Goal: Information Seeking & Learning: Compare options

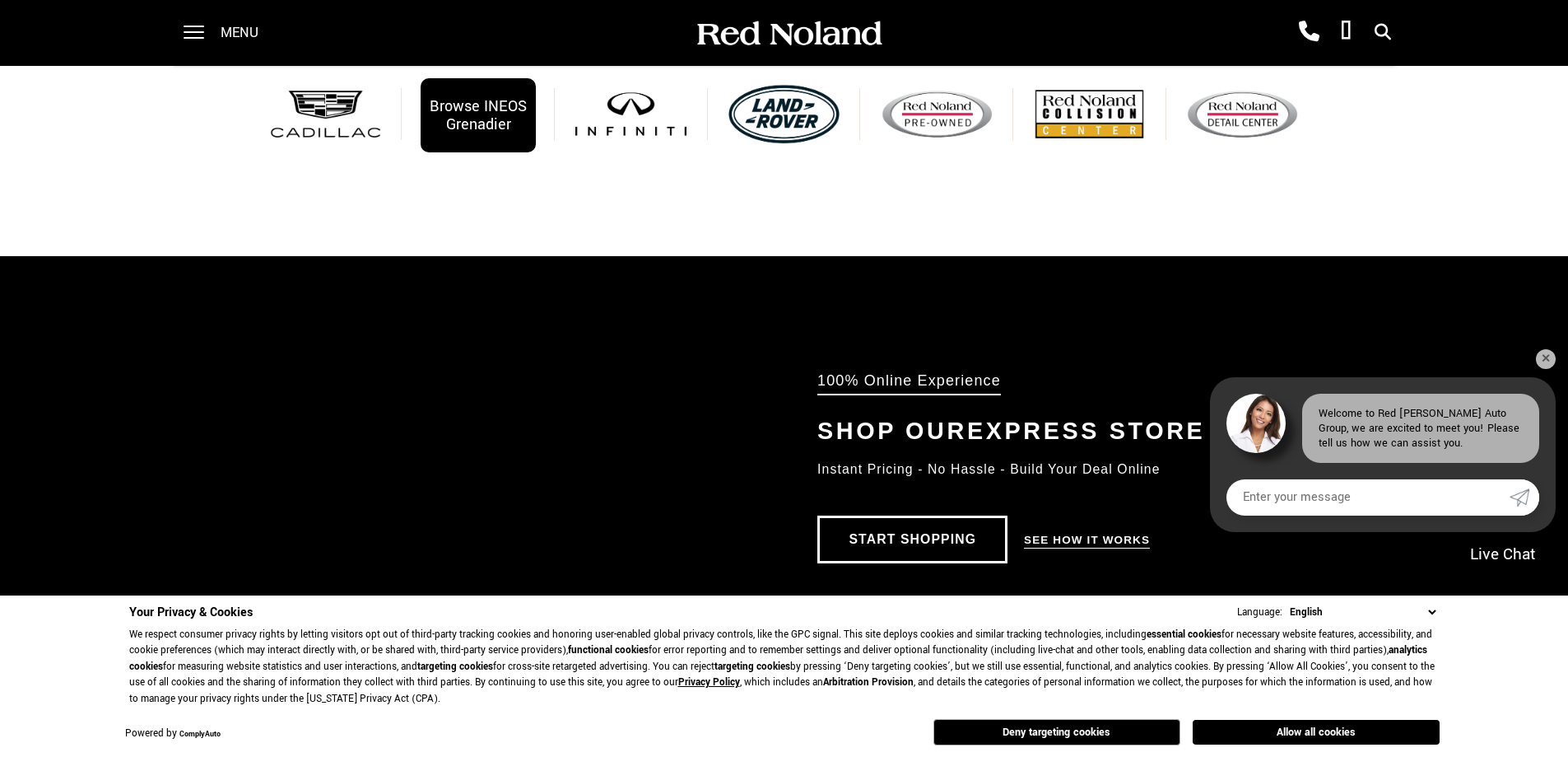
scroll to position [840, 0]
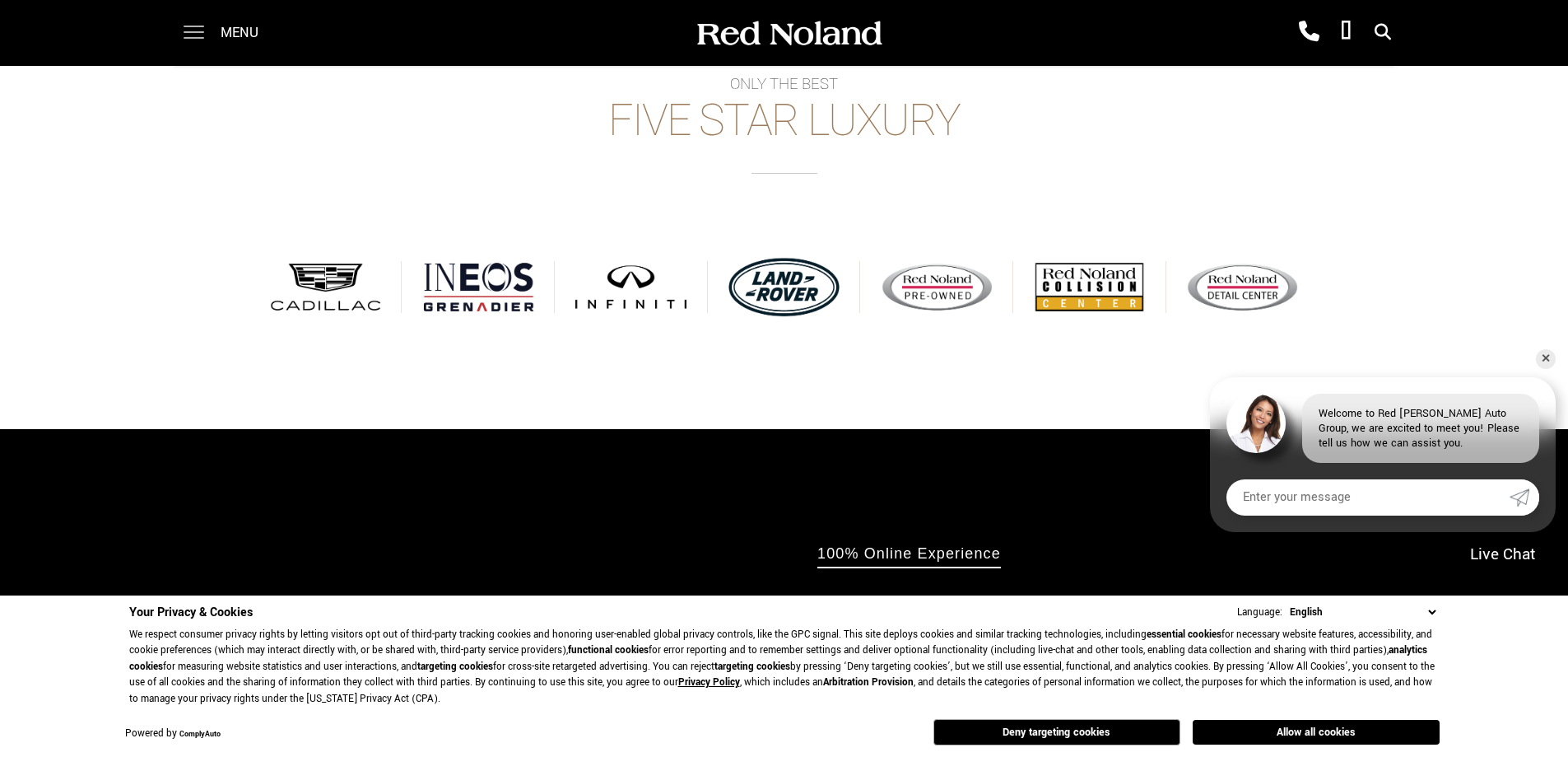
click at [197, 29] on span at bounding box center [193, 32] width 21 height 65
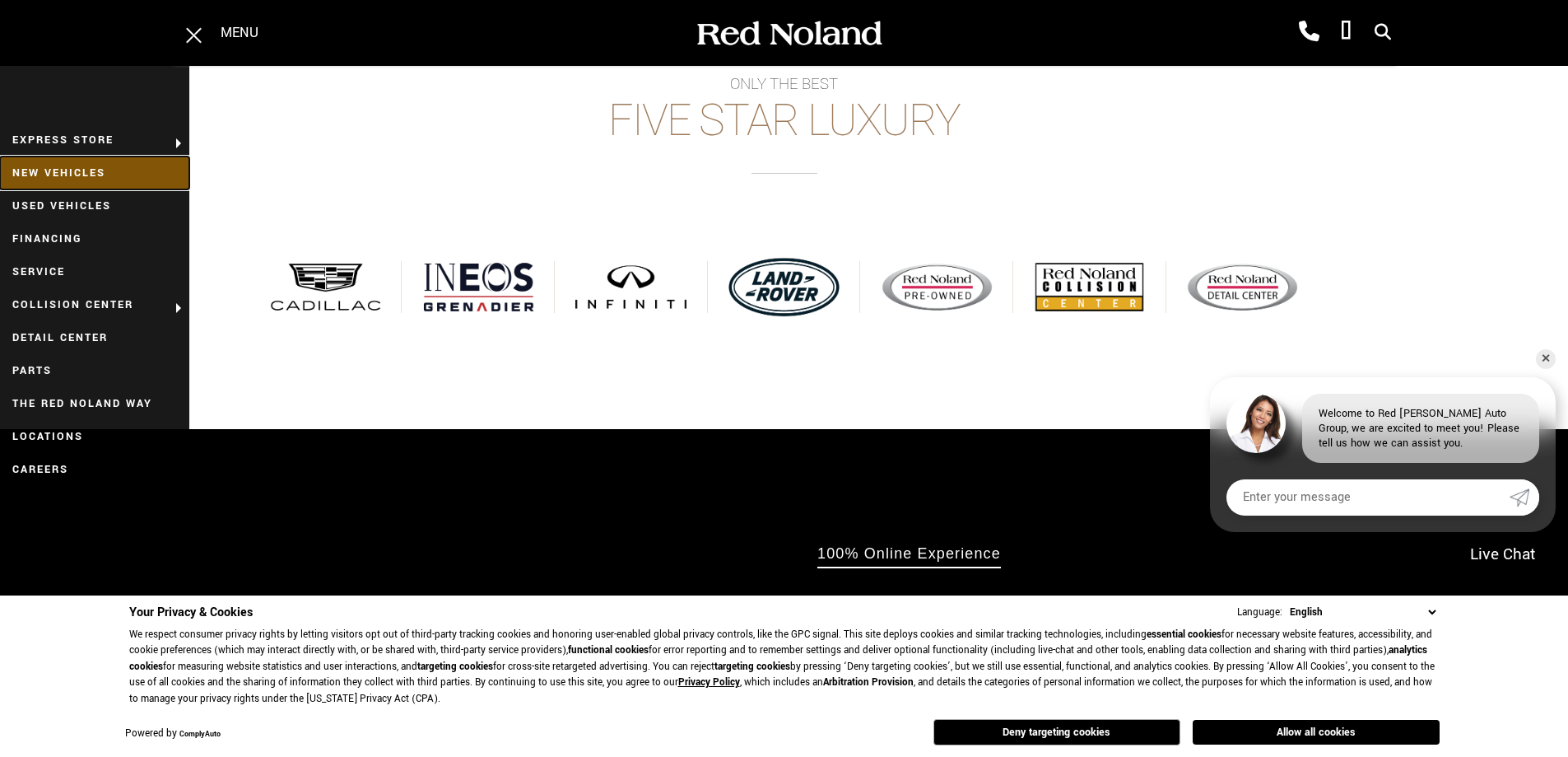
click at [83, 172] on link "New Vehicles" at bounding box center [95, 173] width 189 height 33
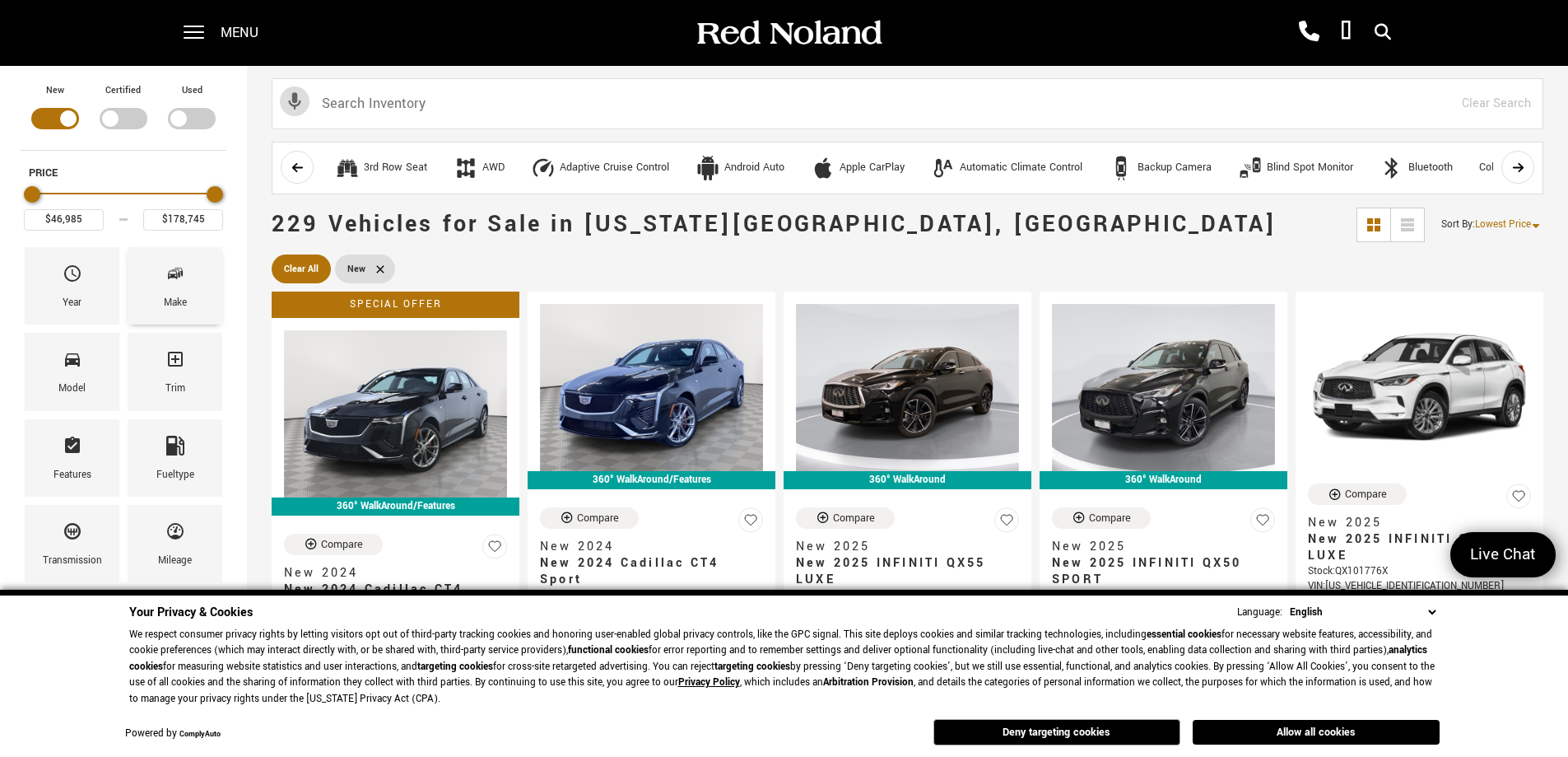
click at [175, 308] on div "Make" at bounding box center [176, 303] width 23 height 19
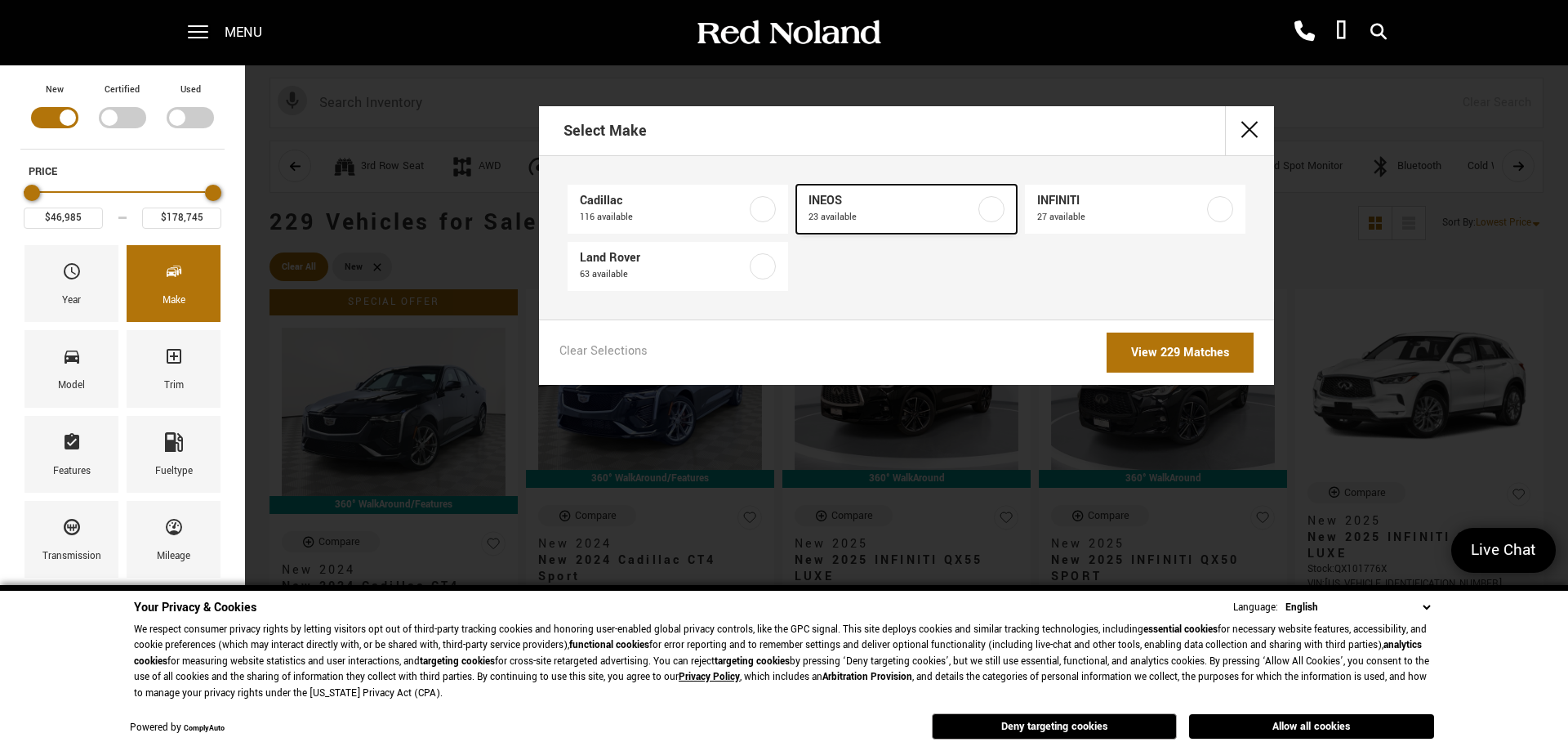
click at [928, 213] on span "23 available" at bounding box center [892, 217] width 167 height 16
type input "$78,663"
type input "$99,640"
checkbox input "true"
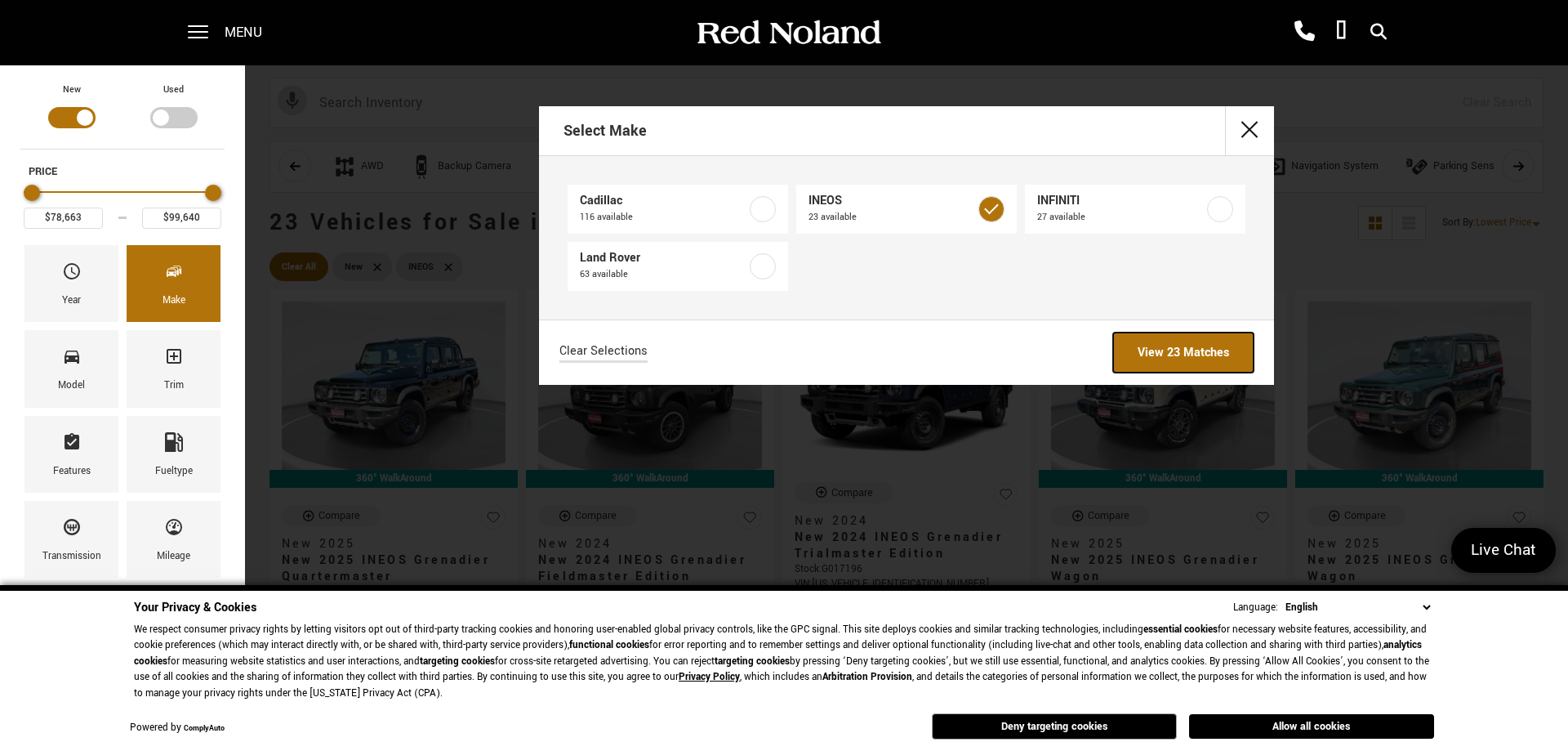
click at [1183, 360] on link "View 23 Matches" at bounding box center [1183, 352] width 140 height 40
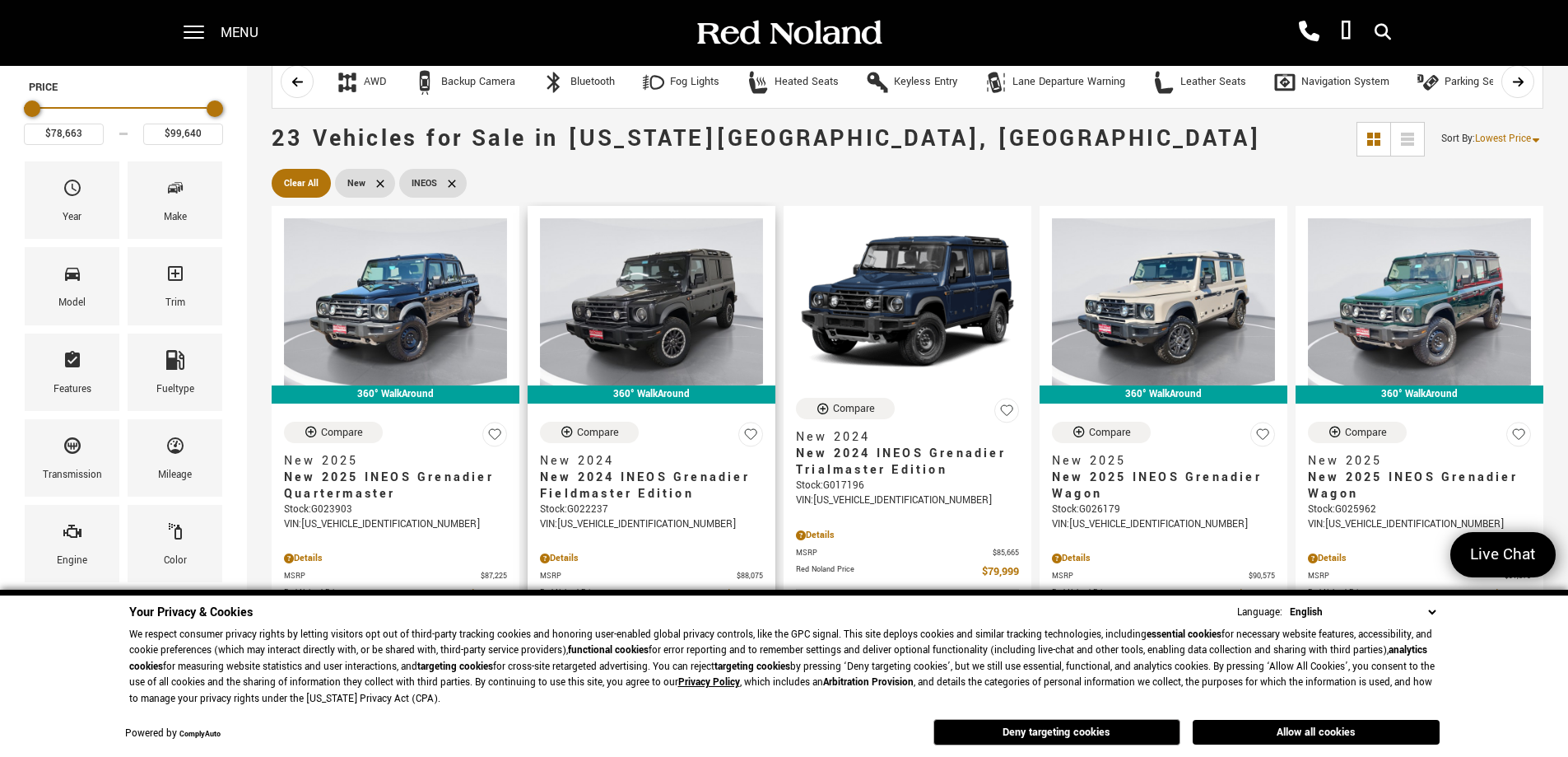
scroll to position [82, 0]
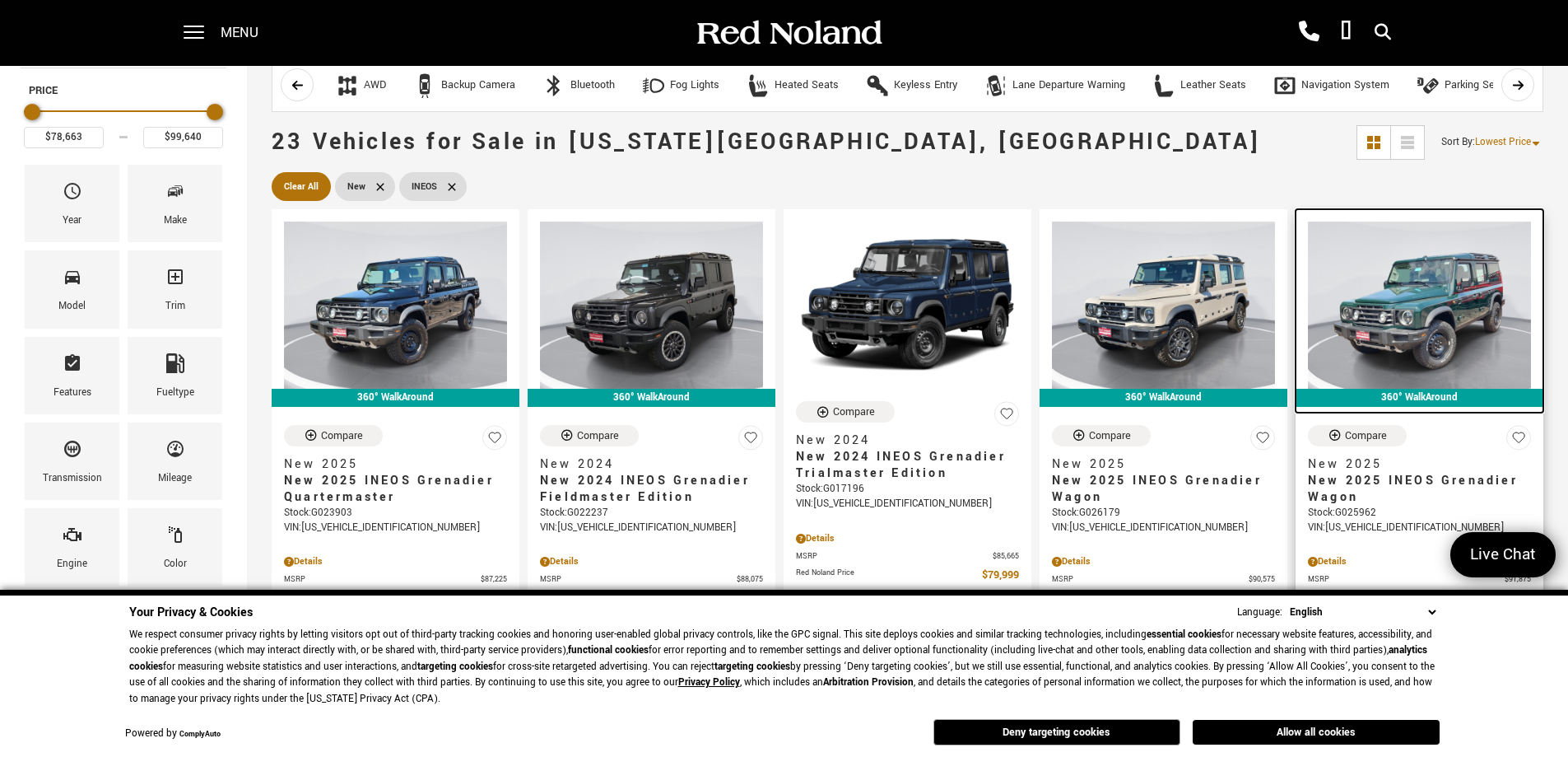
click at [1420, 303] on img at bounding box center [1420, 305] width 224 height 167
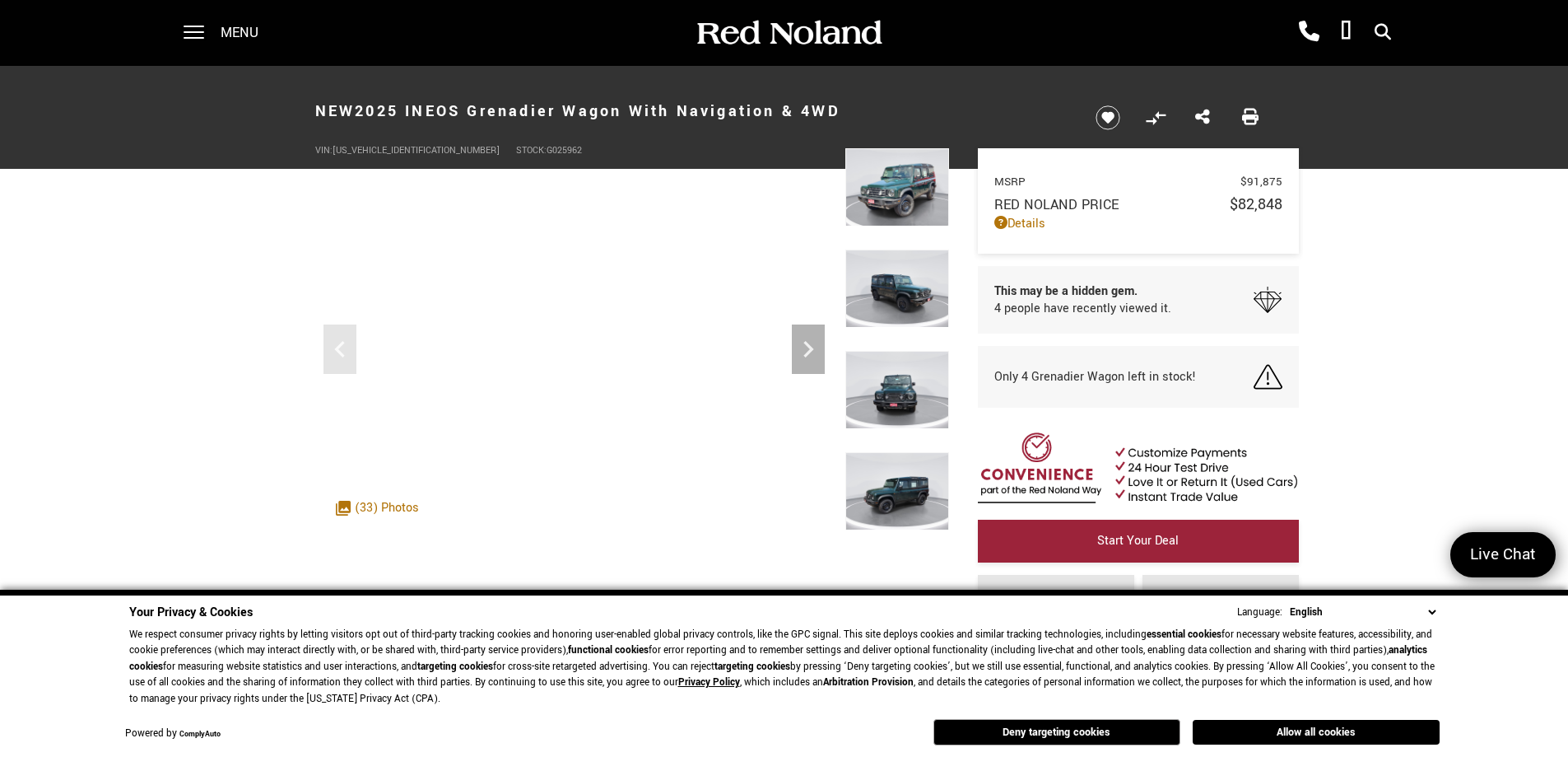
click at [186, 109] on header "New 2025 INEOS Grenadier Wagon With Navigation & 4WD VIN: [US_VEHICLE_IDENTIFIC…" at bounding box center [784, 116] width 1568 height 103
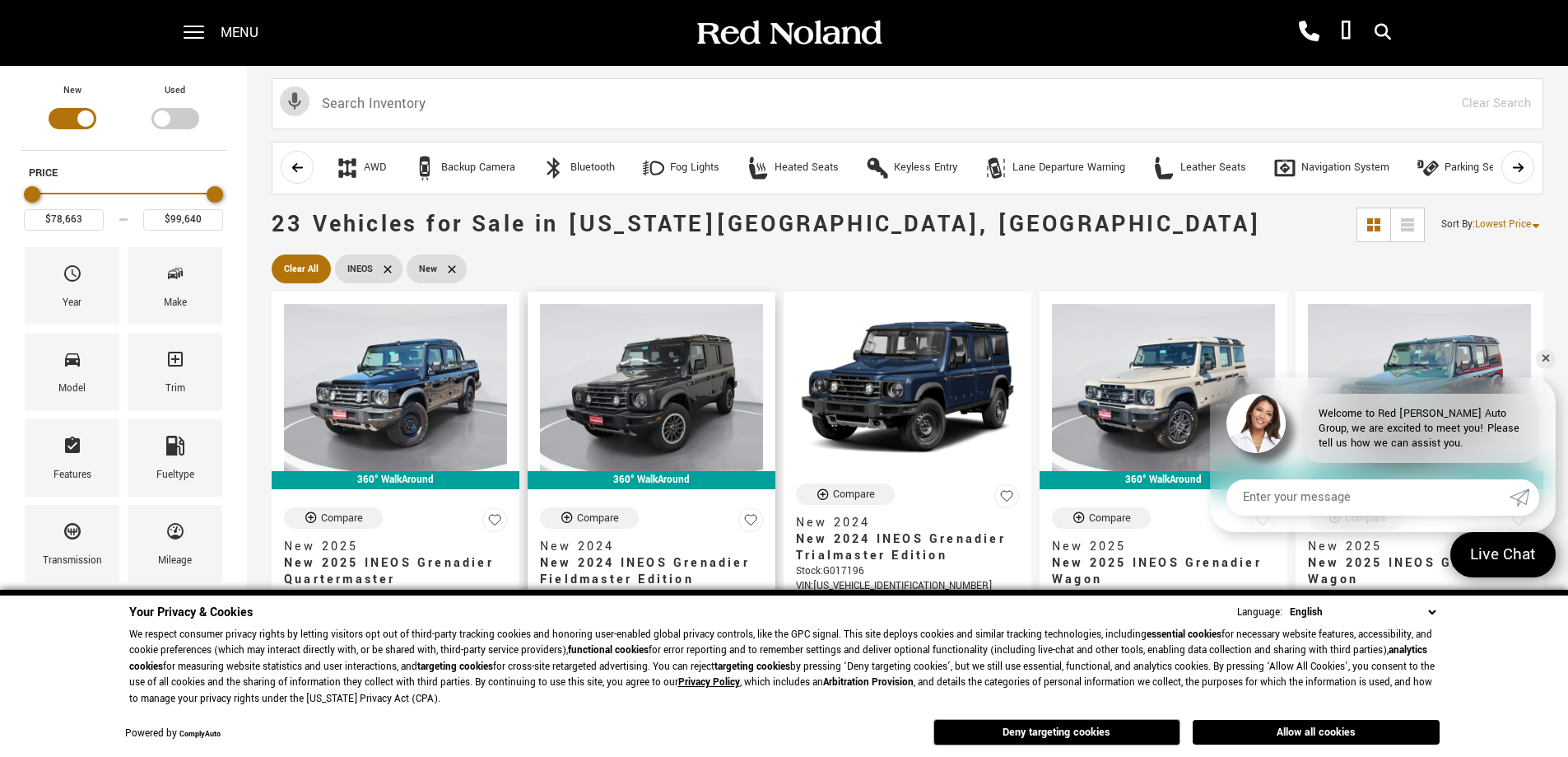
scroll to position [82, 0]
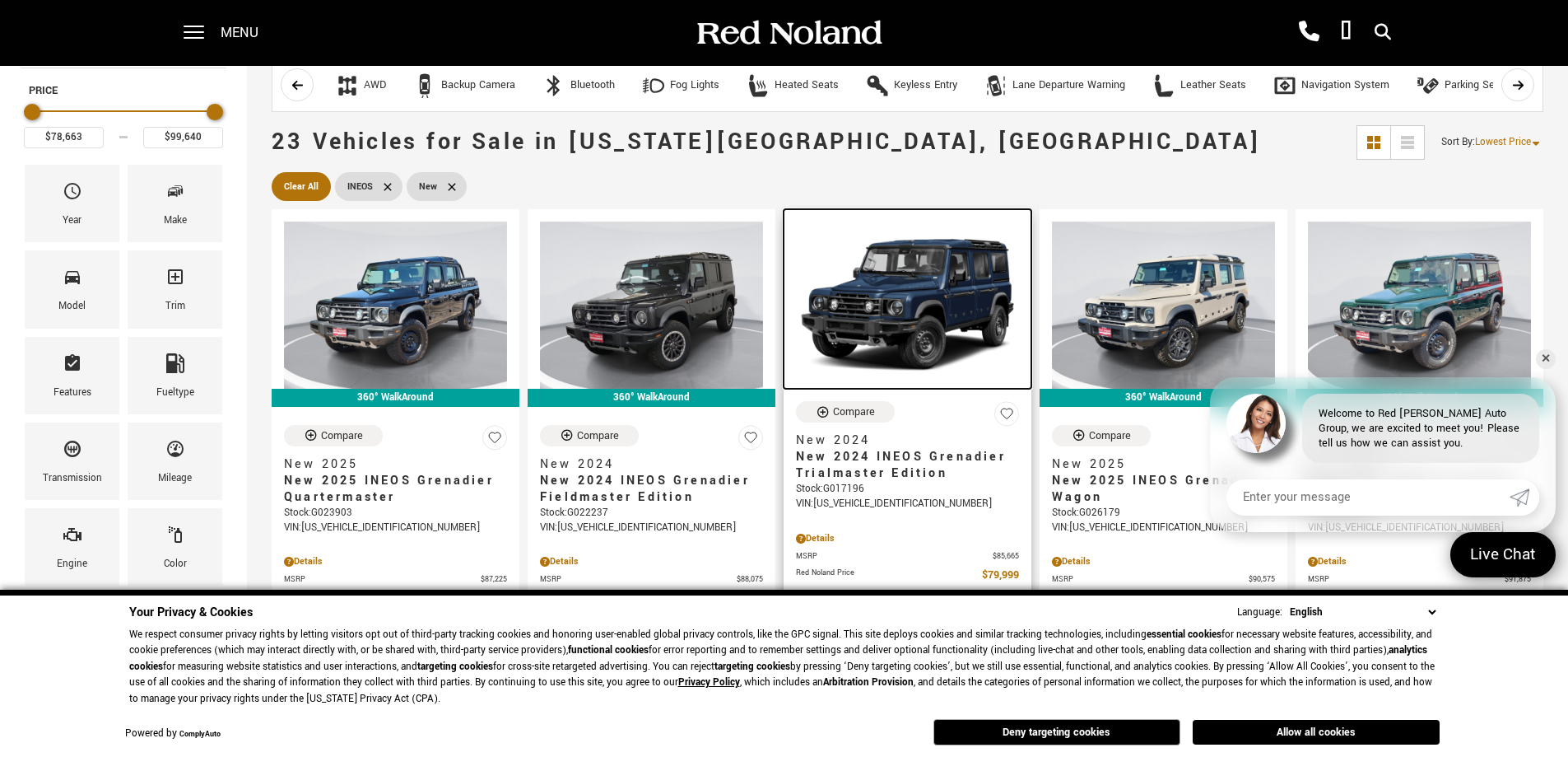
click at [928, 301] on img at bounding box center [907, 305] width 224 height 167
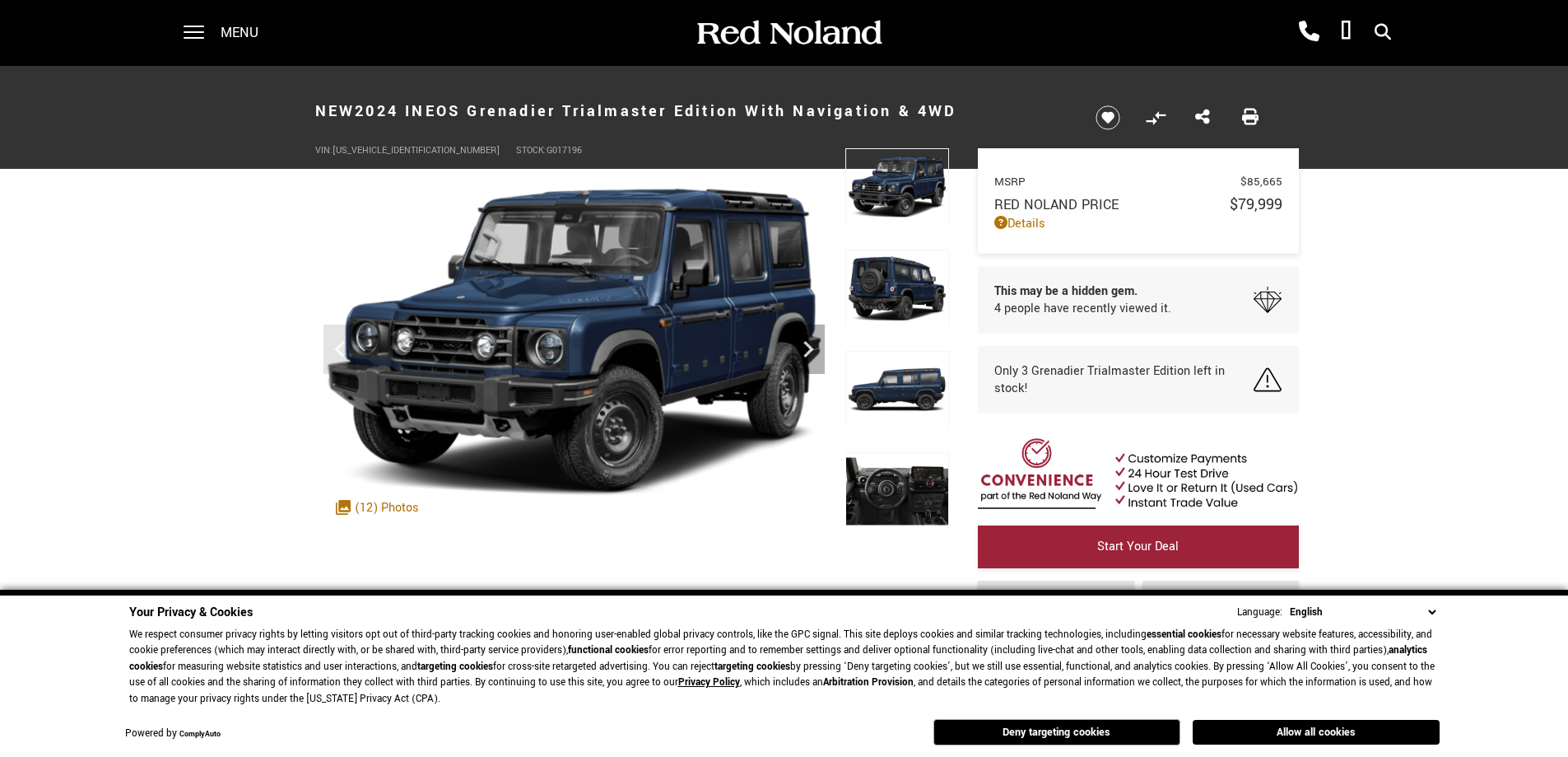
click at [890, 305] on img at bounding box center [897, 289] width 103 height 78
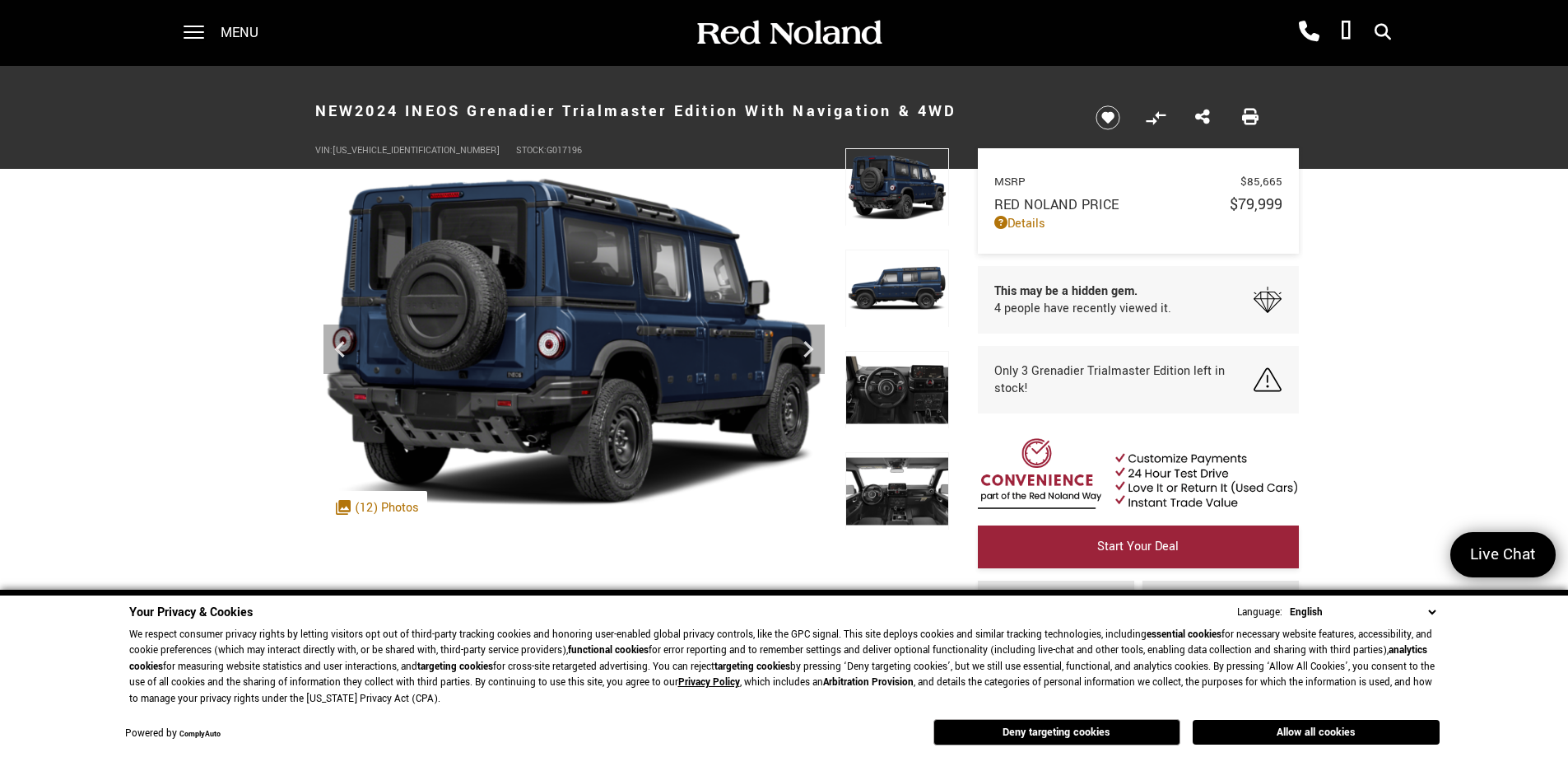
click at [401, 505] on div ".cls-1, .cls-3 { fill: #c50033; } .cls-1 { clip-rule: evenodd; } .cls-2 { clip-…" at bounding box center [378, 508] width 100 height 34
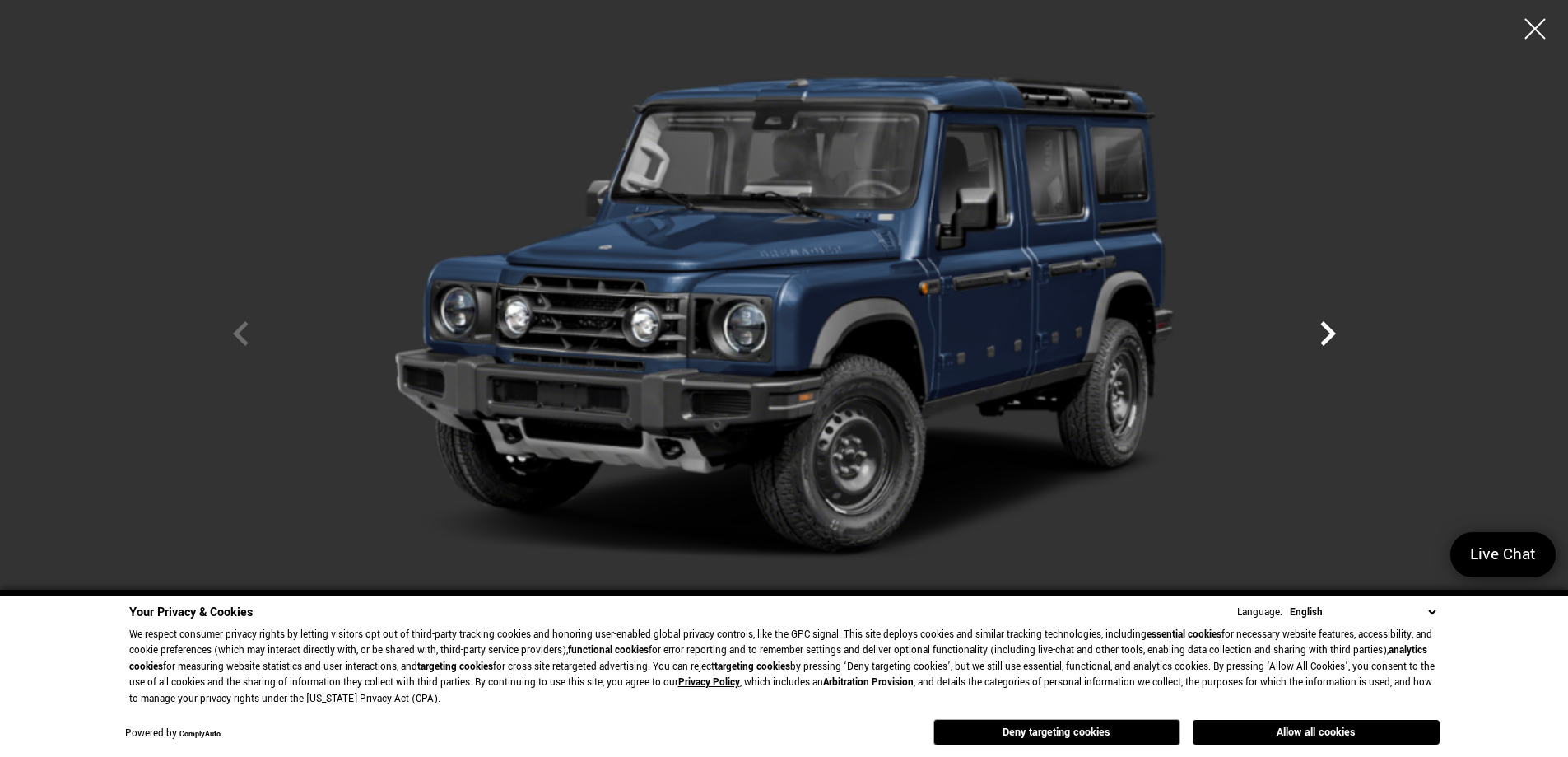
click at [1331, 326] on icon "Next" at bounding box center [1328, 333] width 50 height 50
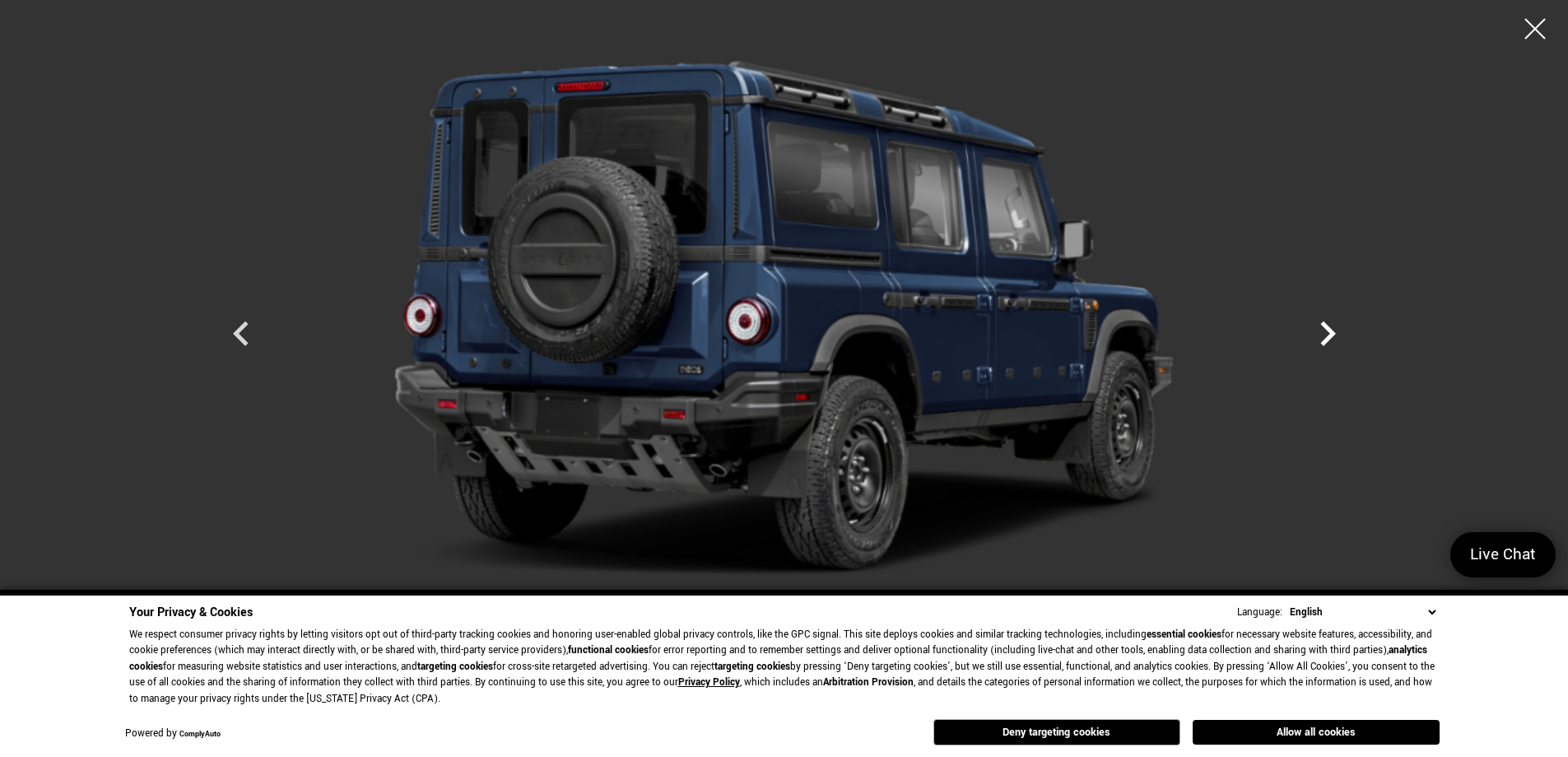
click at [1331, 326] on icon "Next" at bounding box center [1328, 333] width 50 height 50
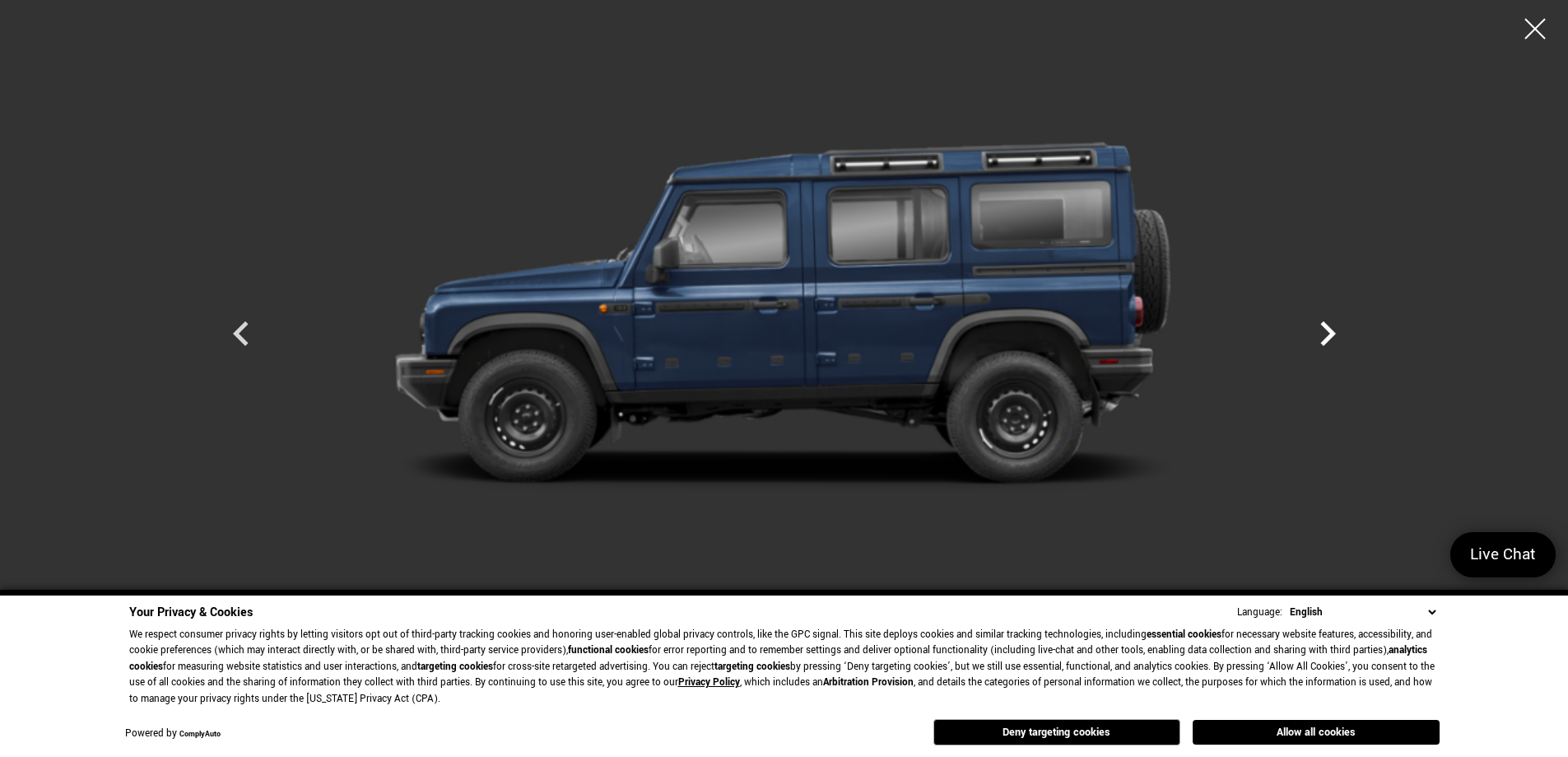
click at [1331, 325] on icon "Next" at bounding box center [1328, 333] width 50 height 50
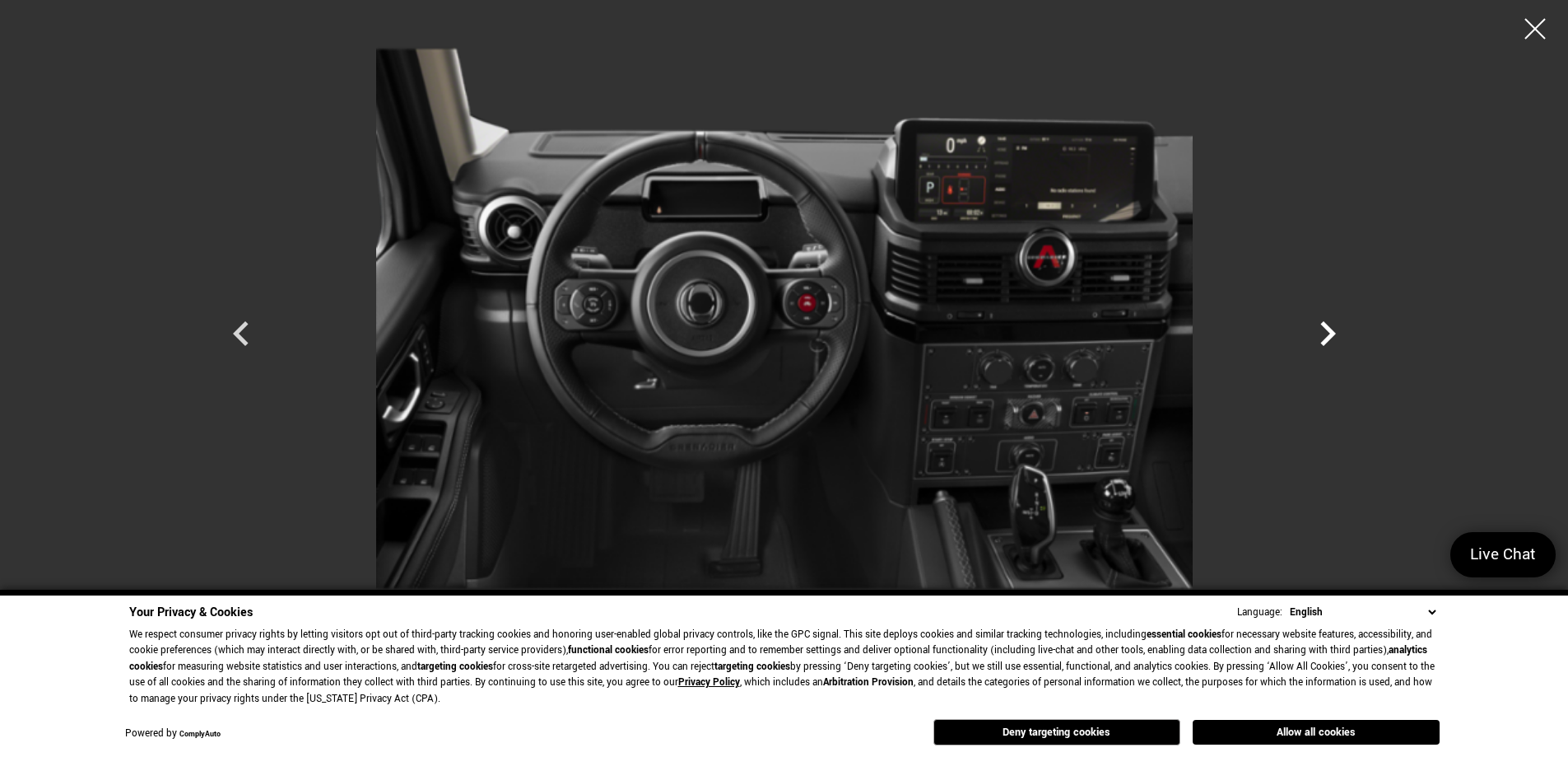
click at [1331, 325] on icon "Next" at bounding box center [1328, 333] width 50 height 50
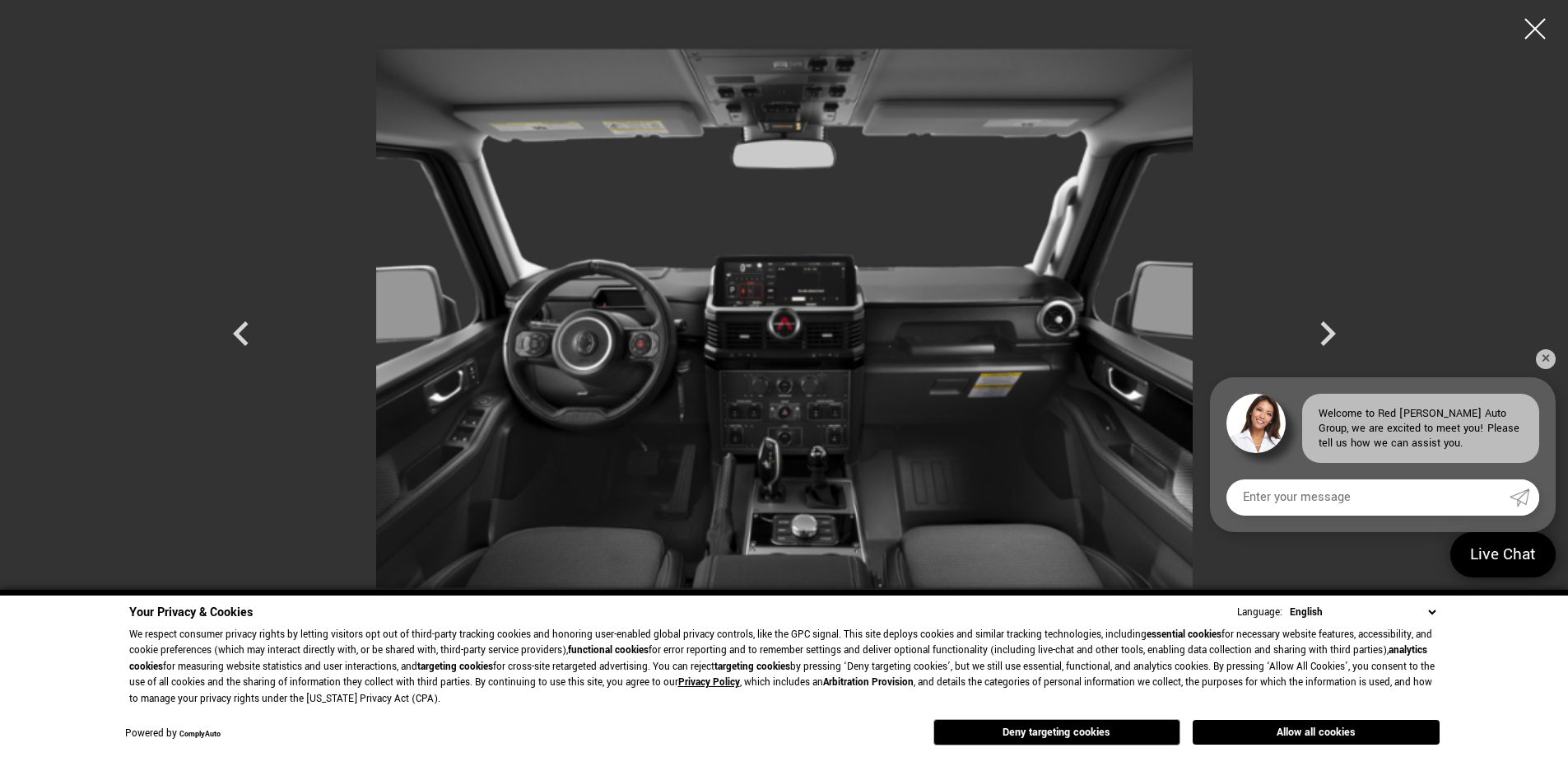
scroll to position [412, 0]
click at [1263, 733] on button "Allow all cookies" at bounding box center [1316, 732] width 247 height 24
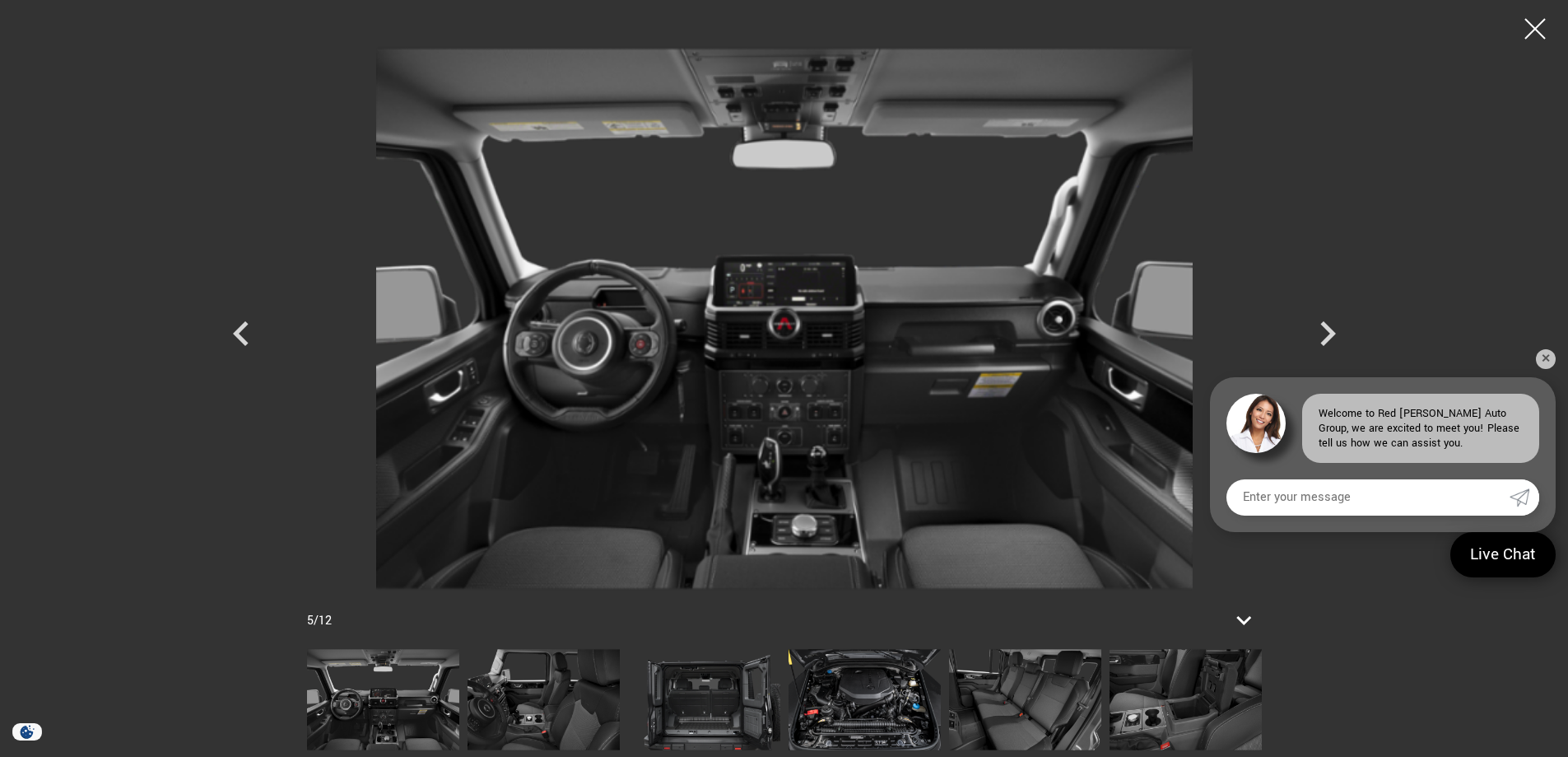
scroll to position [741, 0]
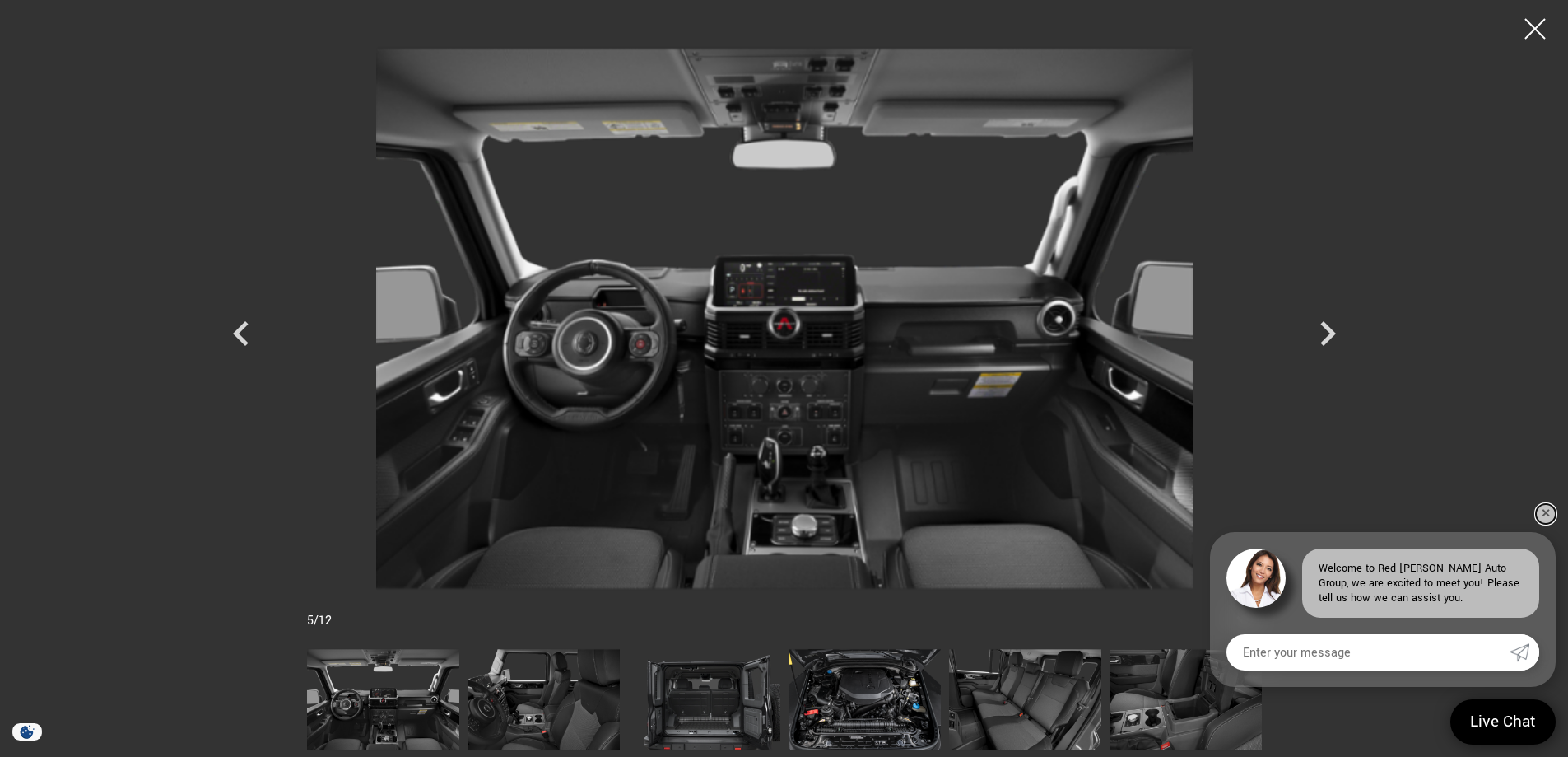
click at [1547, 514] on link "✕" at bounding box center [1547, 514] width 20 height 20
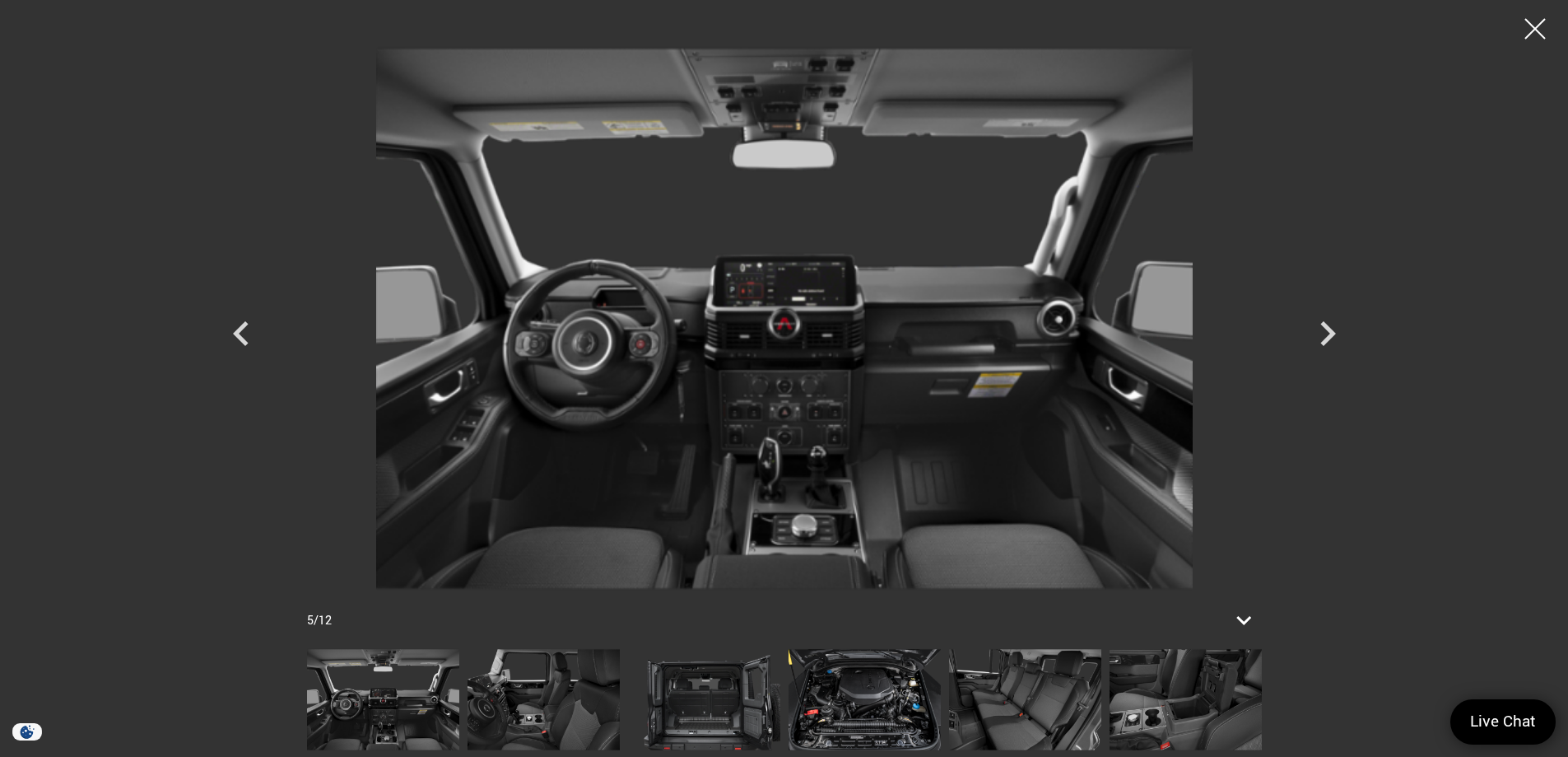
scroll to position [1071, 0]
click at [1321, 328] on icon "Next" at bounding box center [1328, 333] width 50 height 50
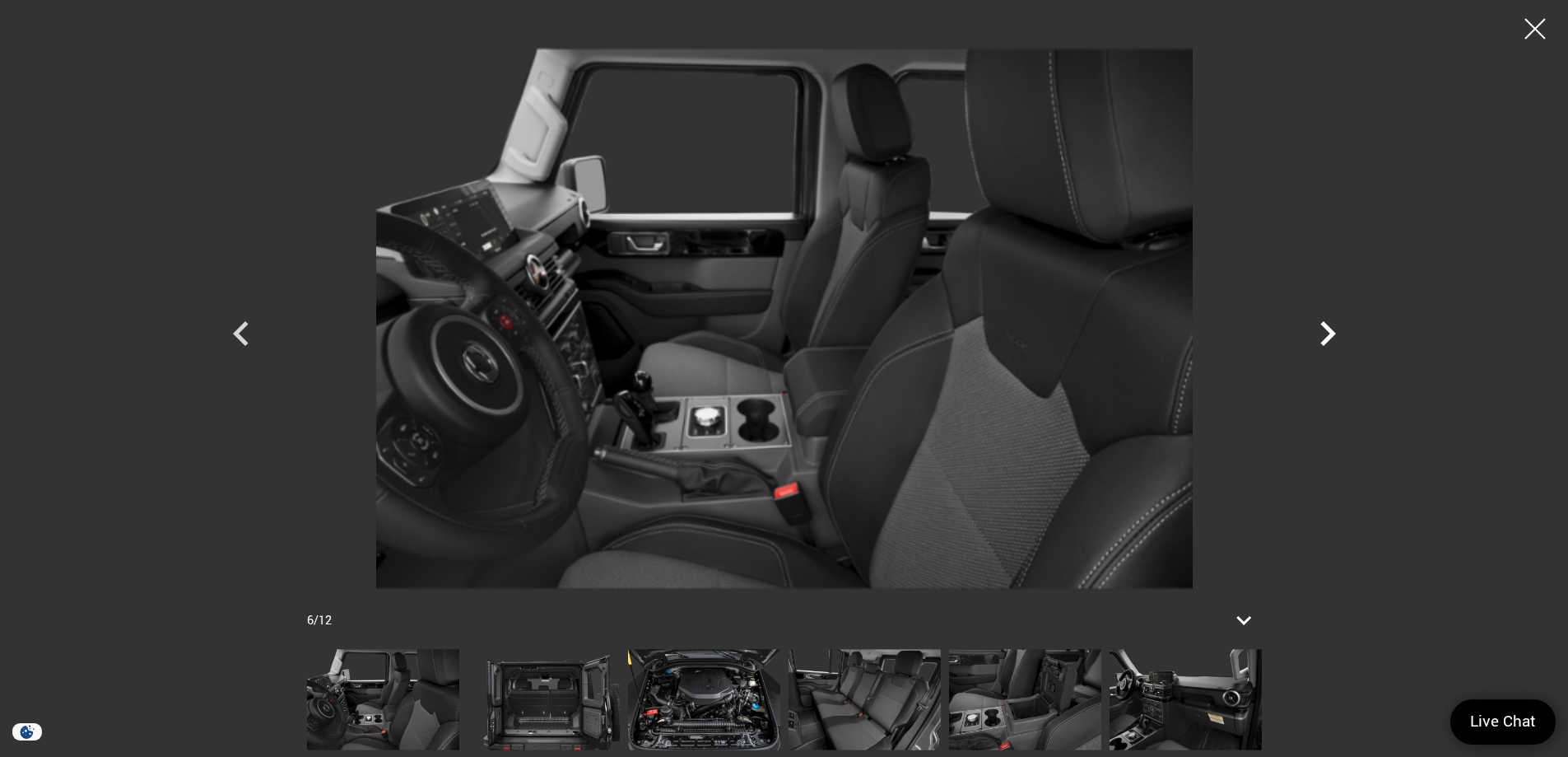
click at [1321, 328] on icon "Next" at bounding box center [1328, 333] width 50 height 50
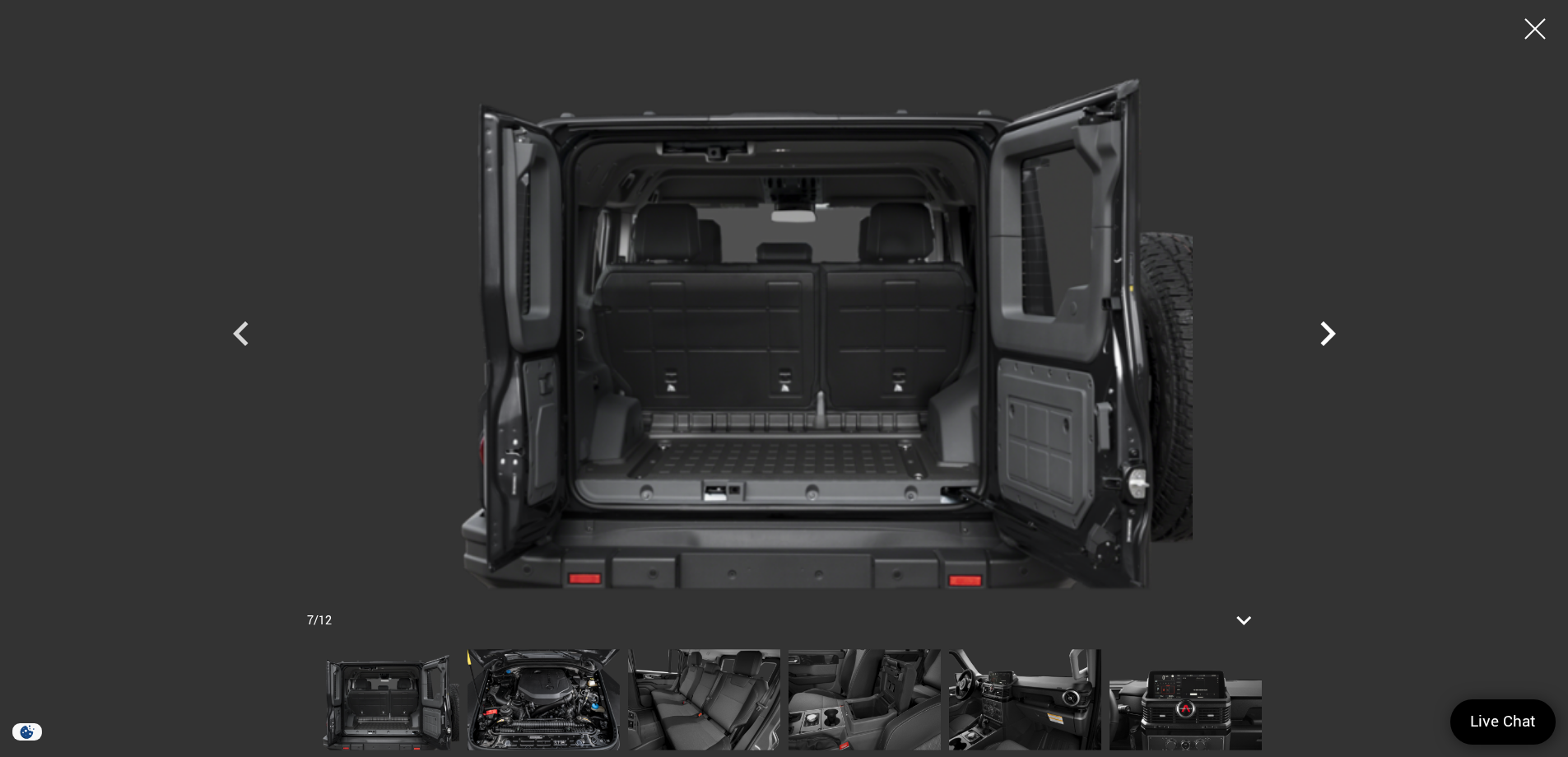
click at [1321, 328] on icon "Next" at bounding box center [1328, 333] width 50 height 50
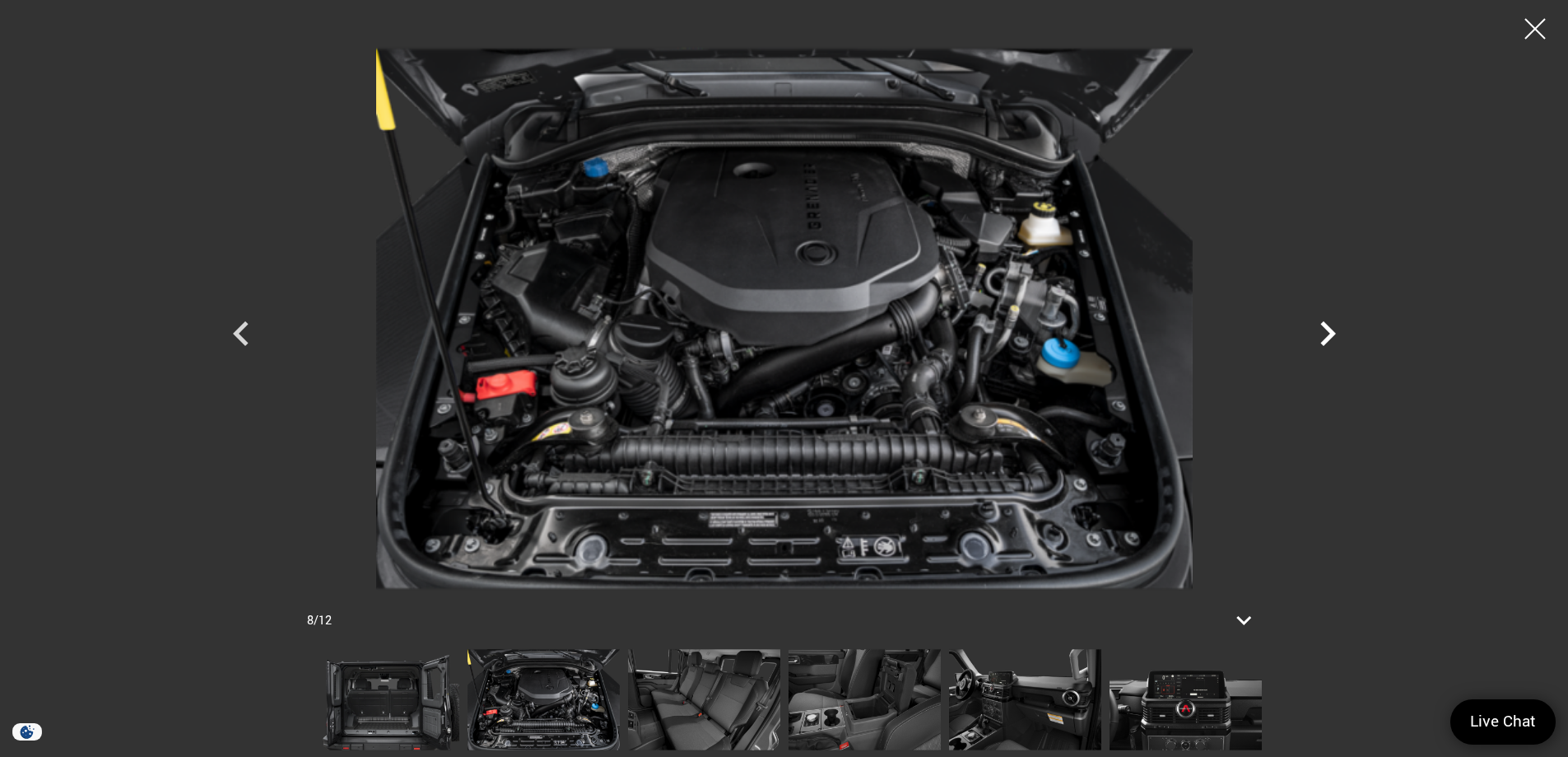
click at [1321, 330] on icon "Next" at bounding box center [1328, 333] width 50 height 50
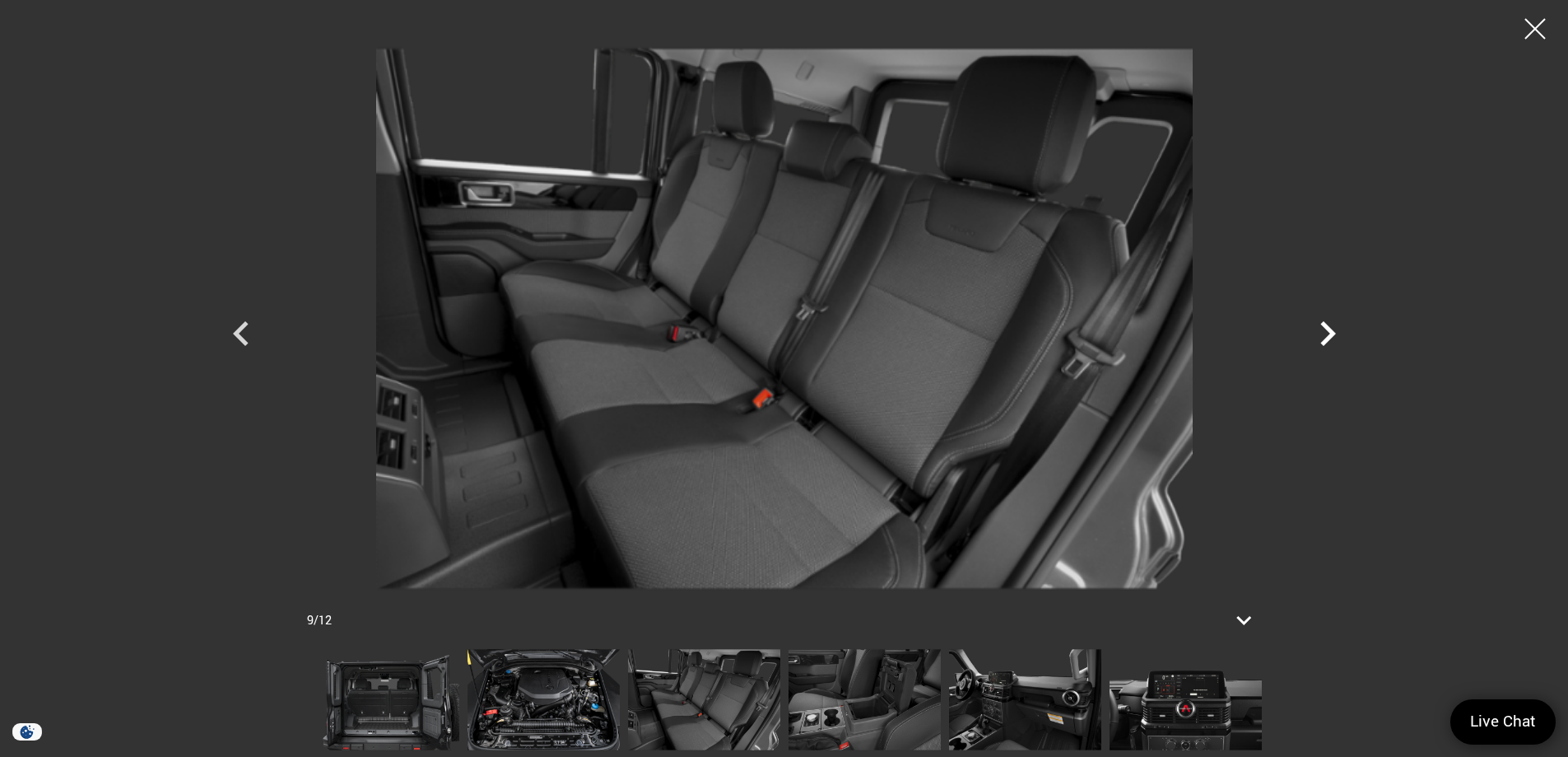
click at [1324, 333] on icon "Next" at bounding box center [1328, 333] width 50 height 50
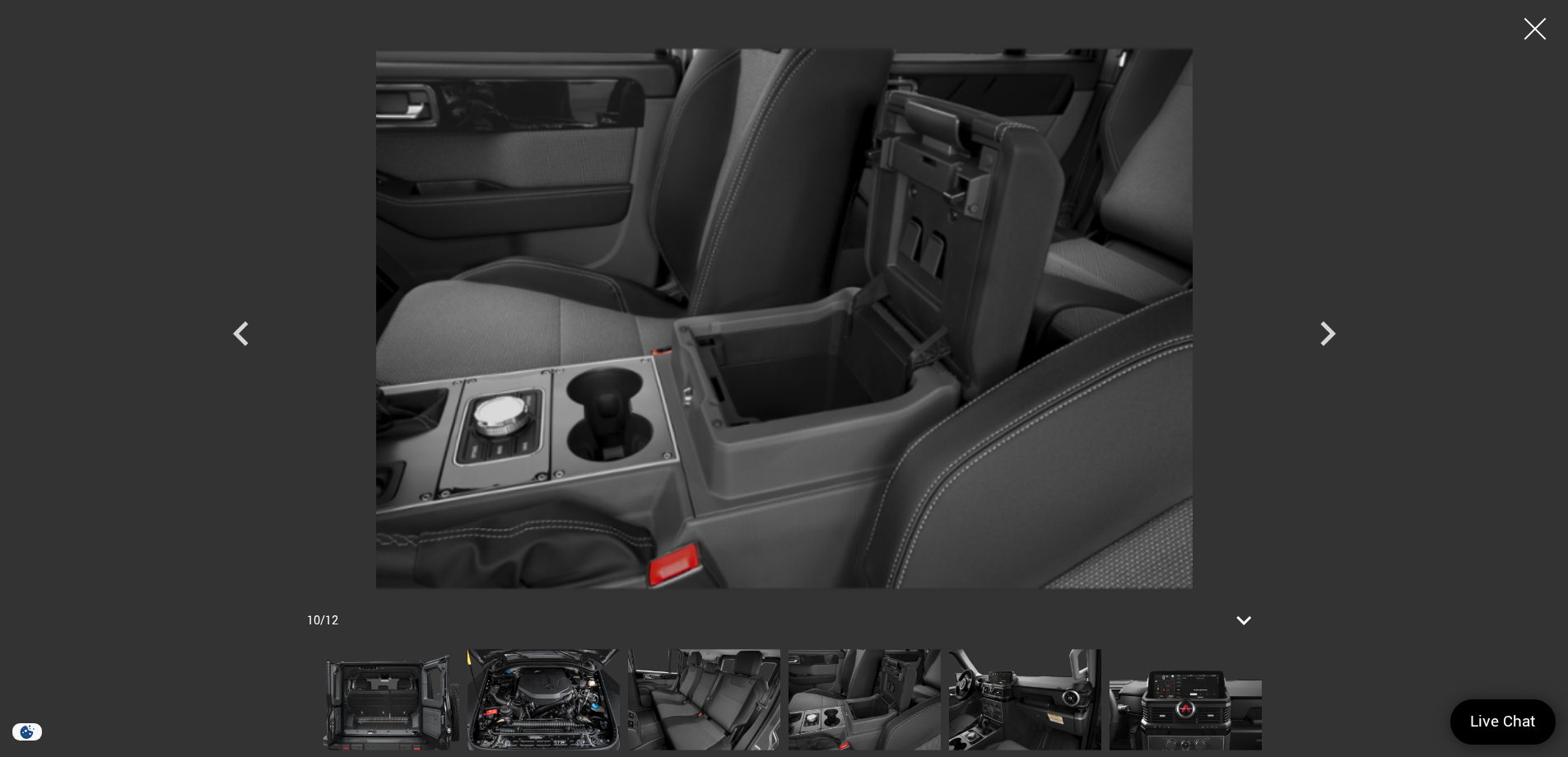
click at [1534, 31] on div at bounding box center [1536, 29] width 44 height 44
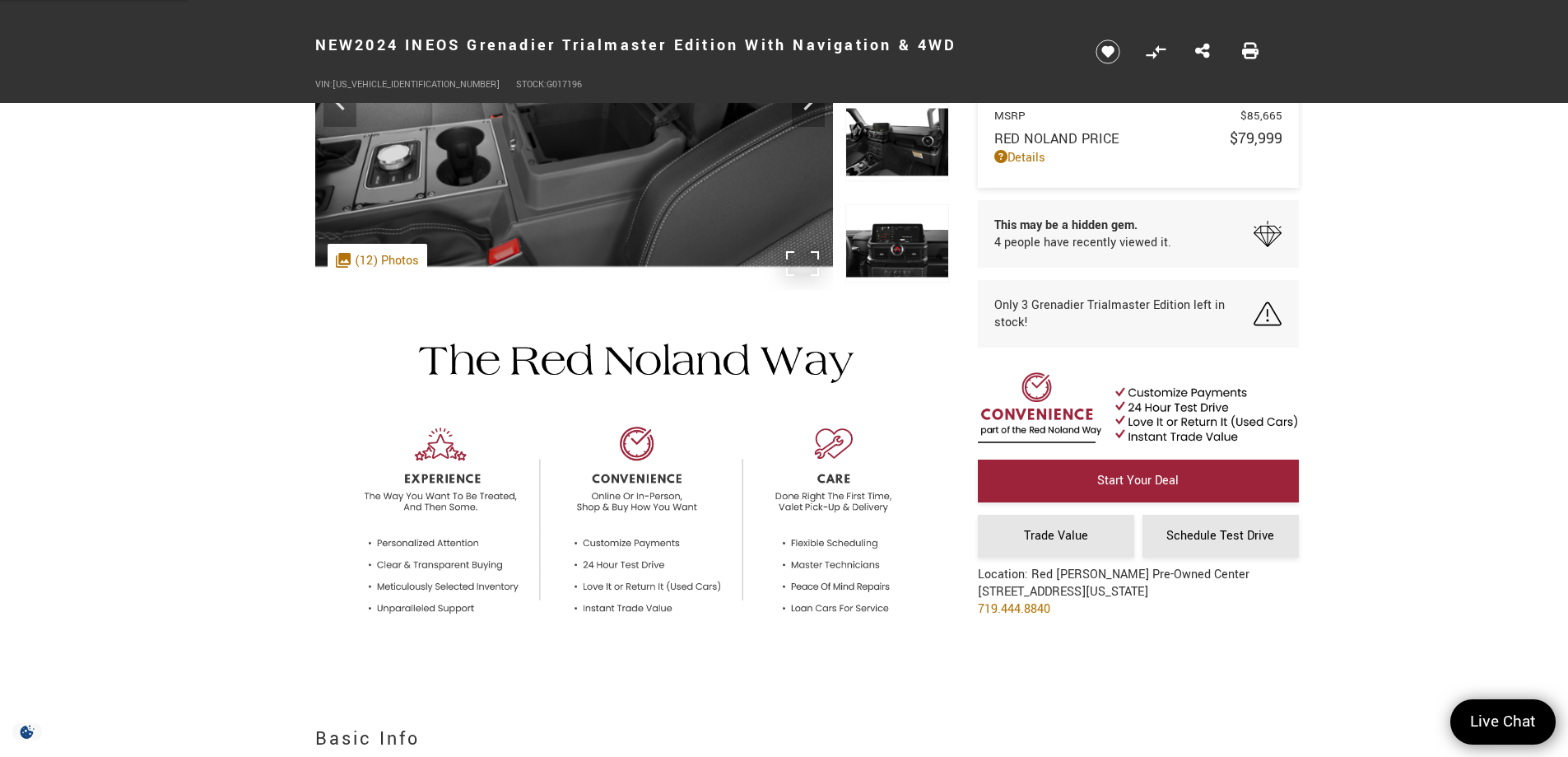
scroll to position [0, 0]
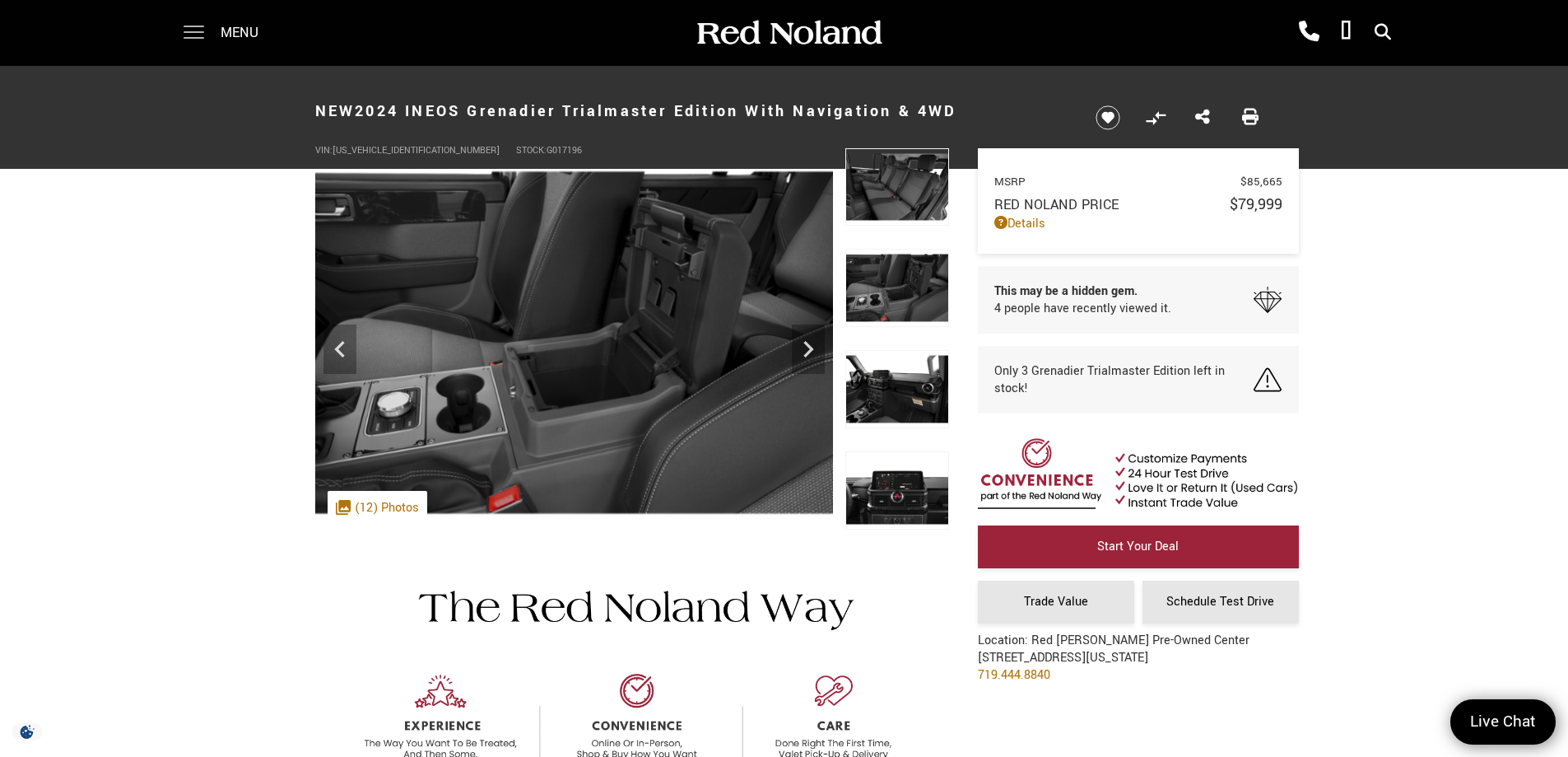
click at [193, 29] on span at bounding box center [193, 32] width 21 height 65
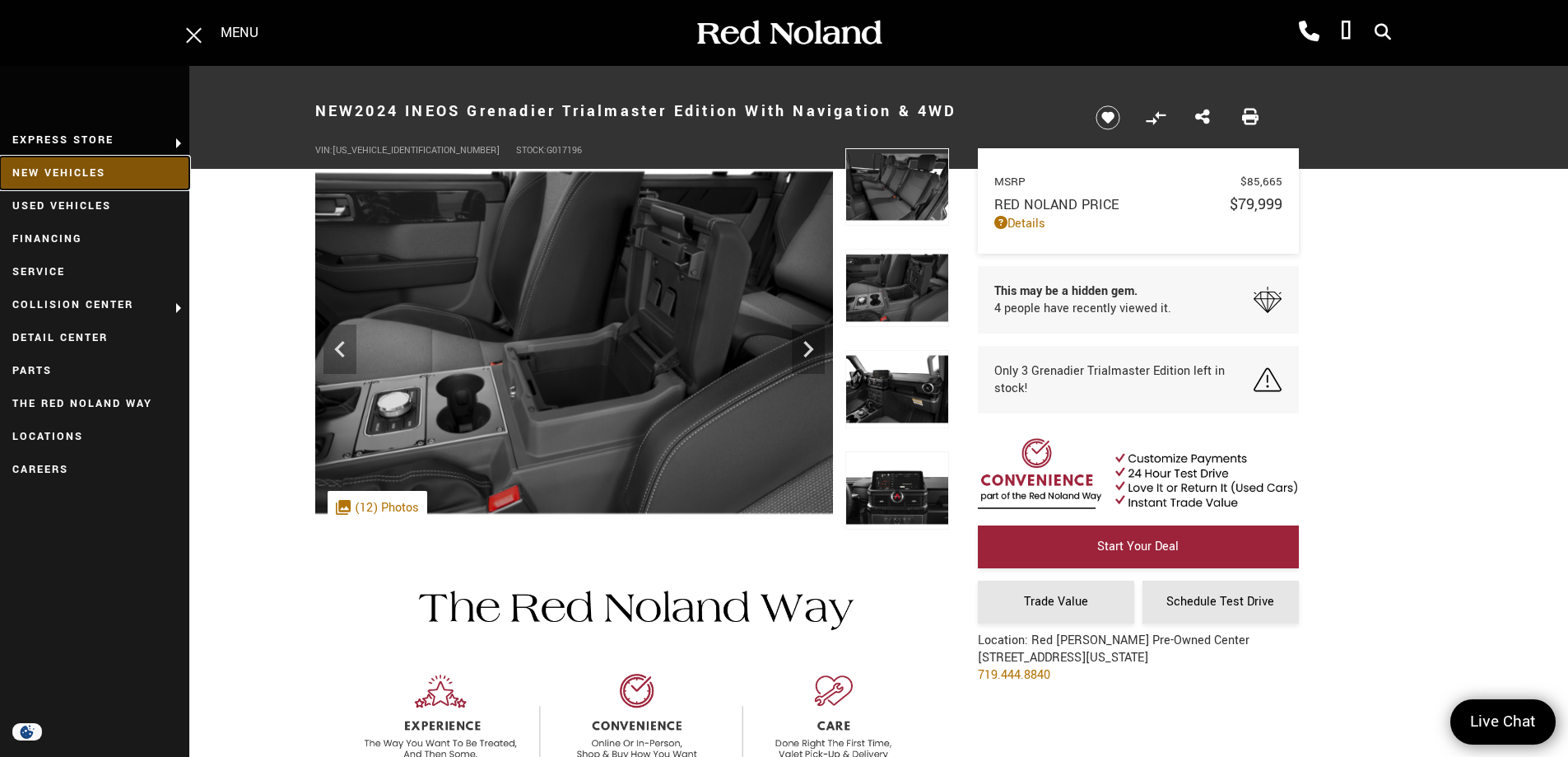
click at [86, 178] on link "New Vehicles" at bounding box center [95, 173] width 189 height 33
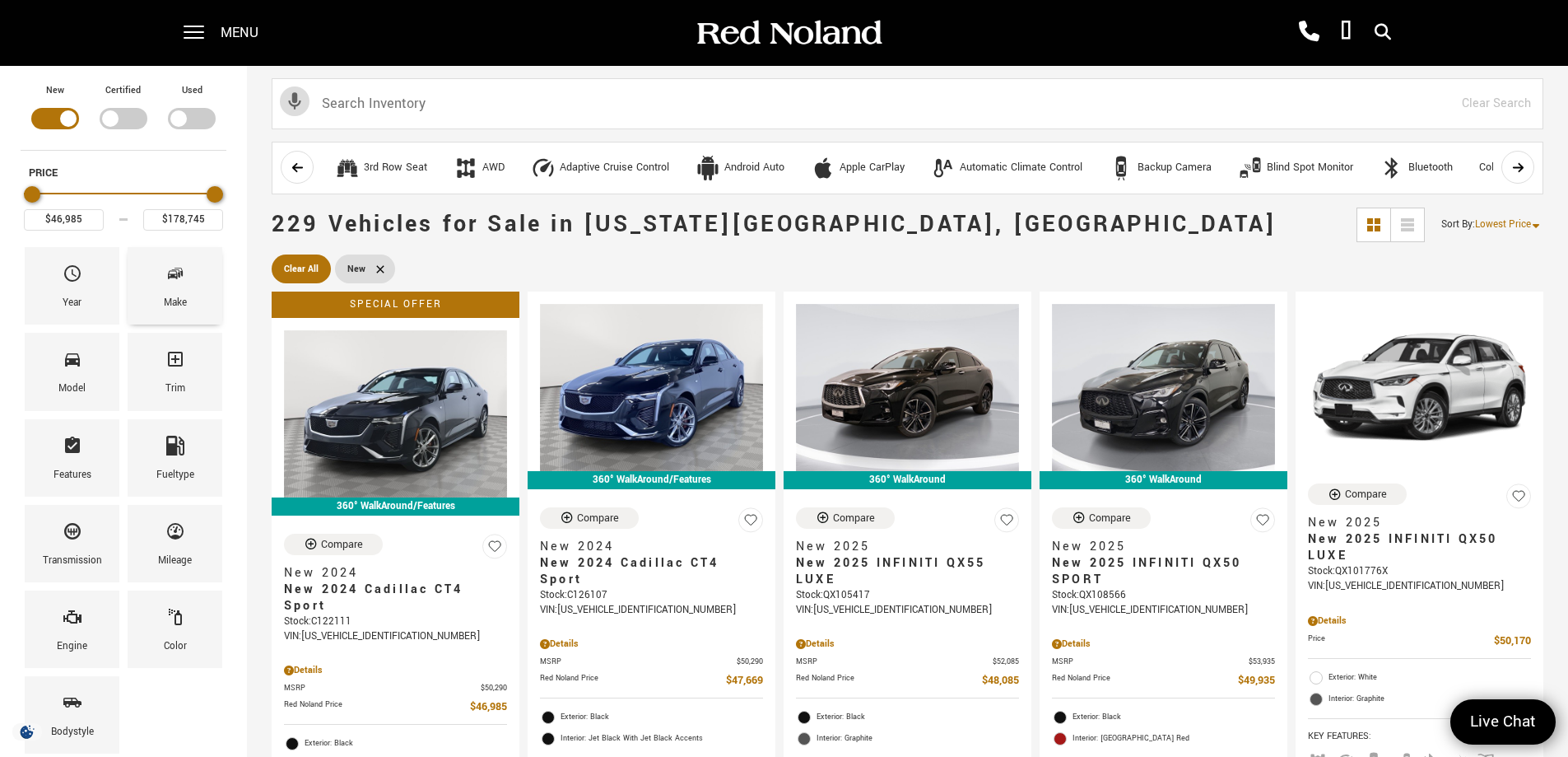
click at [155, 270] on div "Make" at bounding box center [175, 285] width 95 height 77
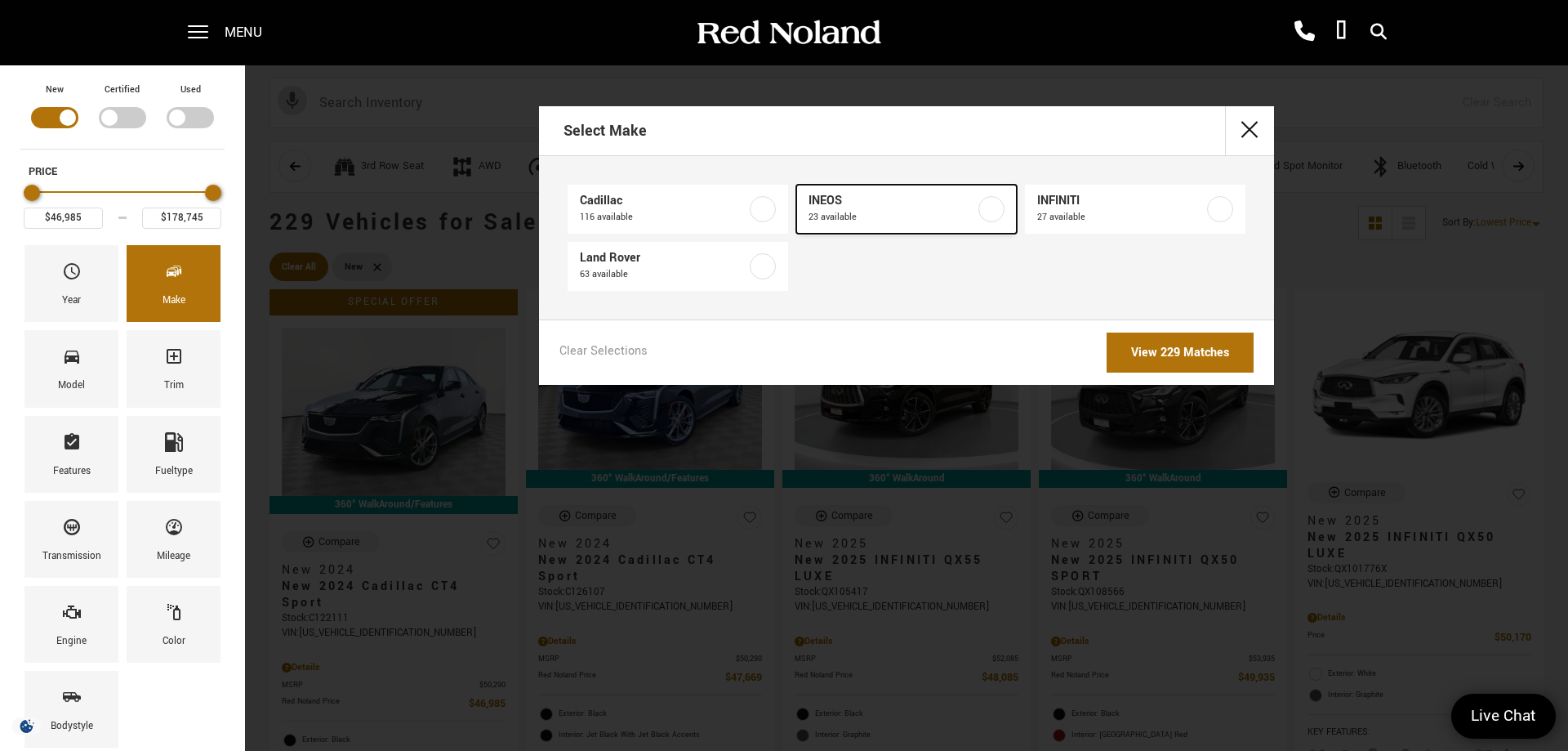
click at [894, 202] on span "INEOS" at bounding box center [892, 201] width 167 height 16
type input "$78,663"
type input "$99,640"
checkbox input "true"
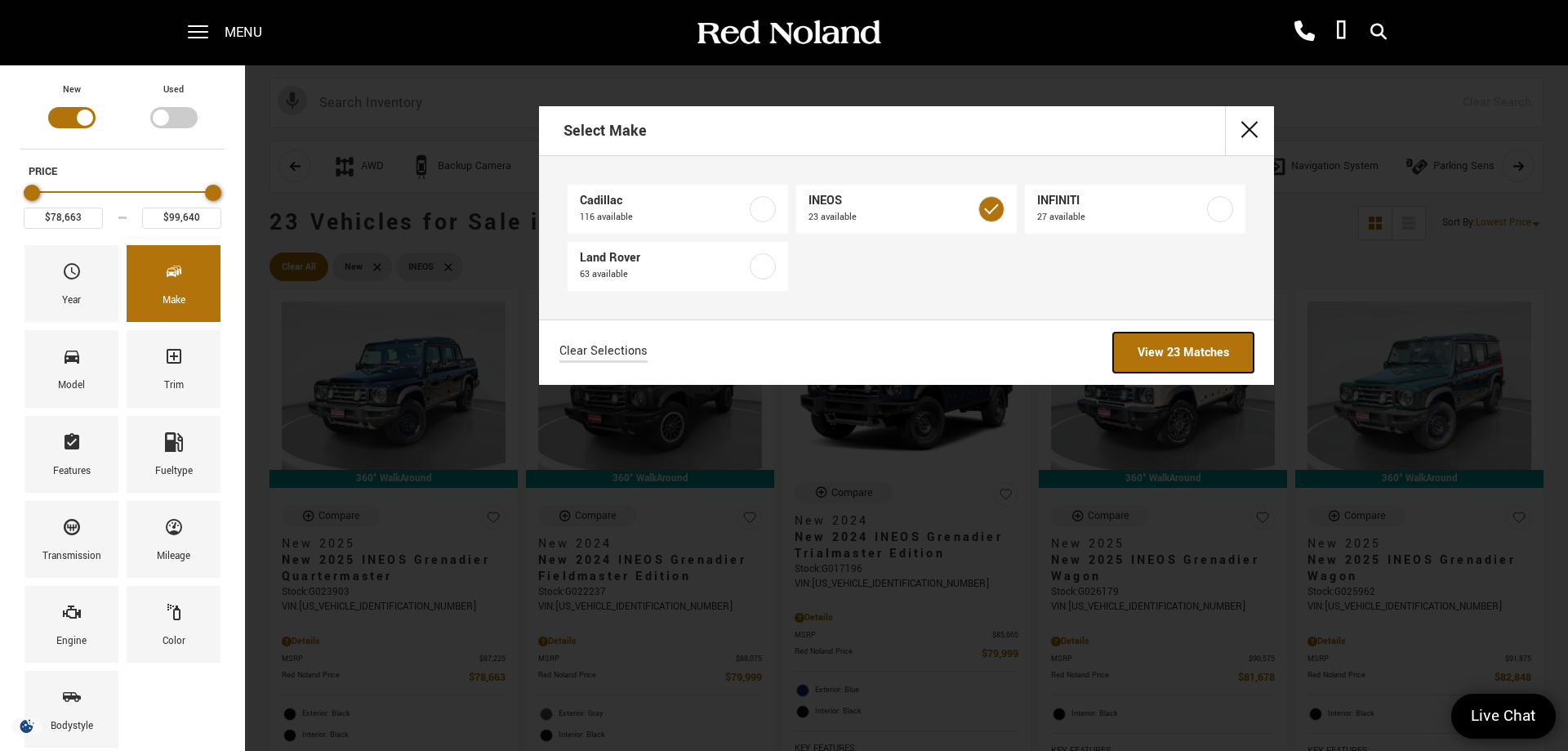
click at [1184, 359] on link "View 23 Matches" at bounding box center [1183, 352] width 140 height 40
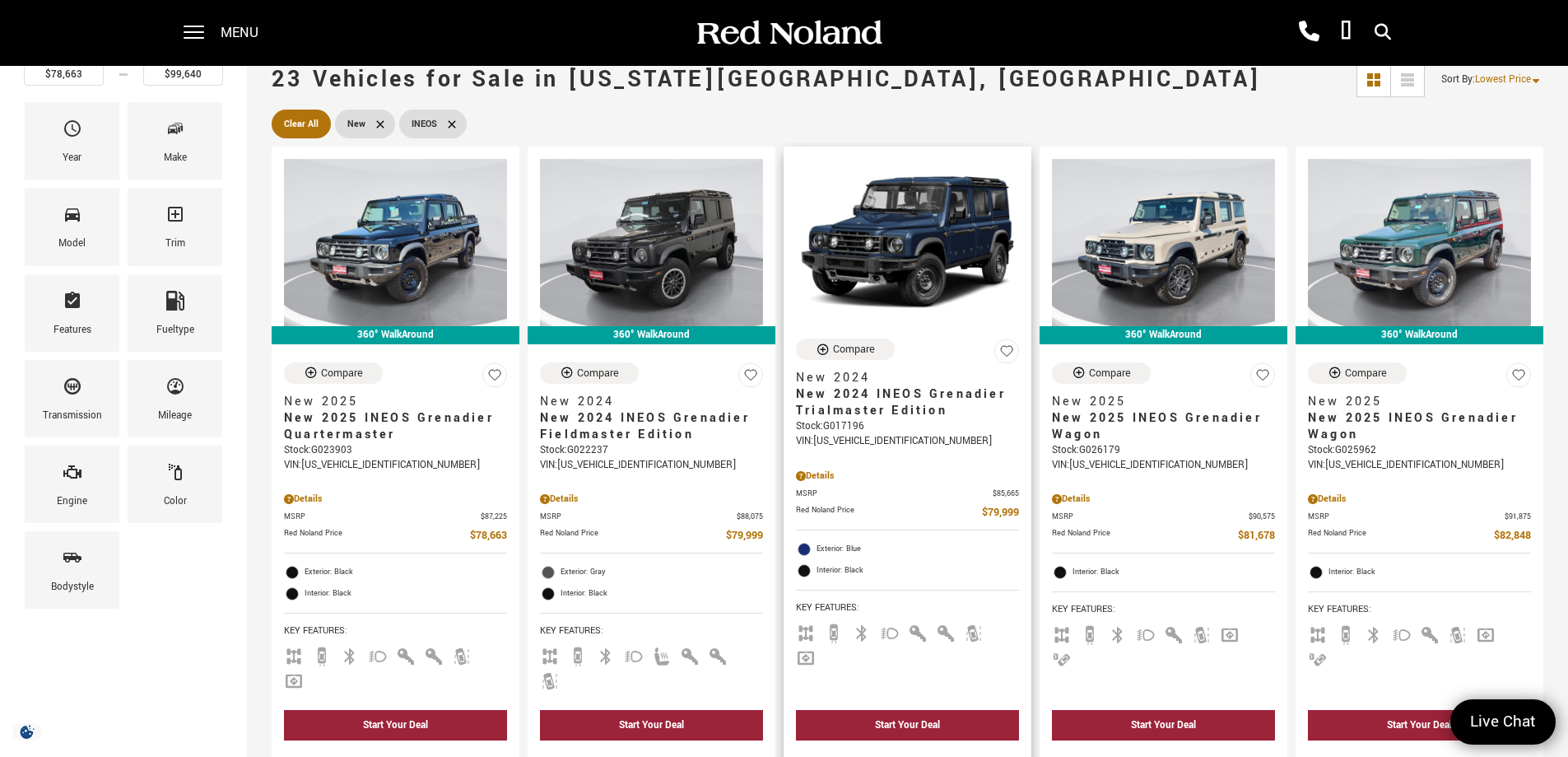
scroll to position [165, 0]
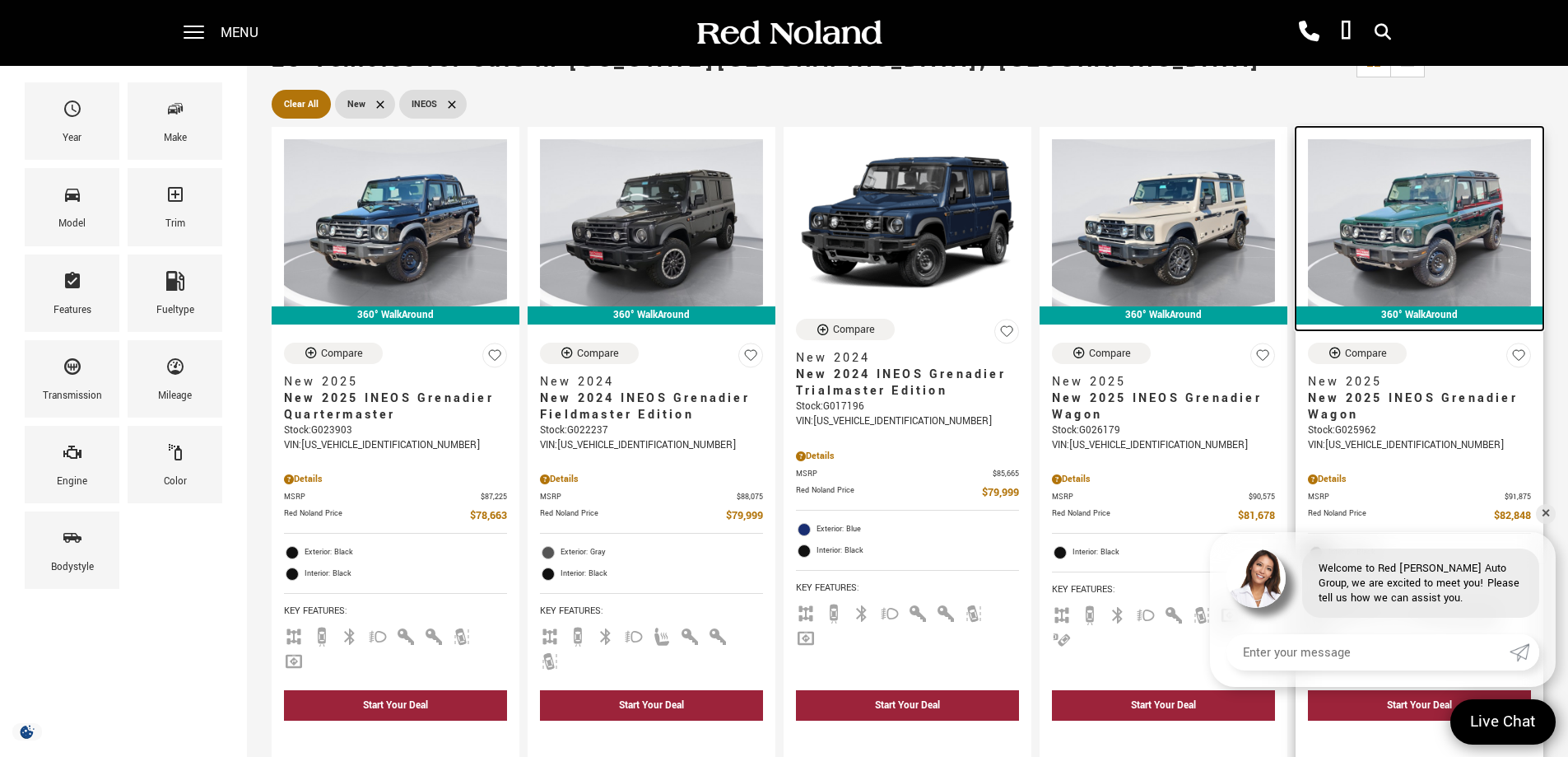
click at [1431, 231] on img at bounding box center [1420, 223] width 224 height 167
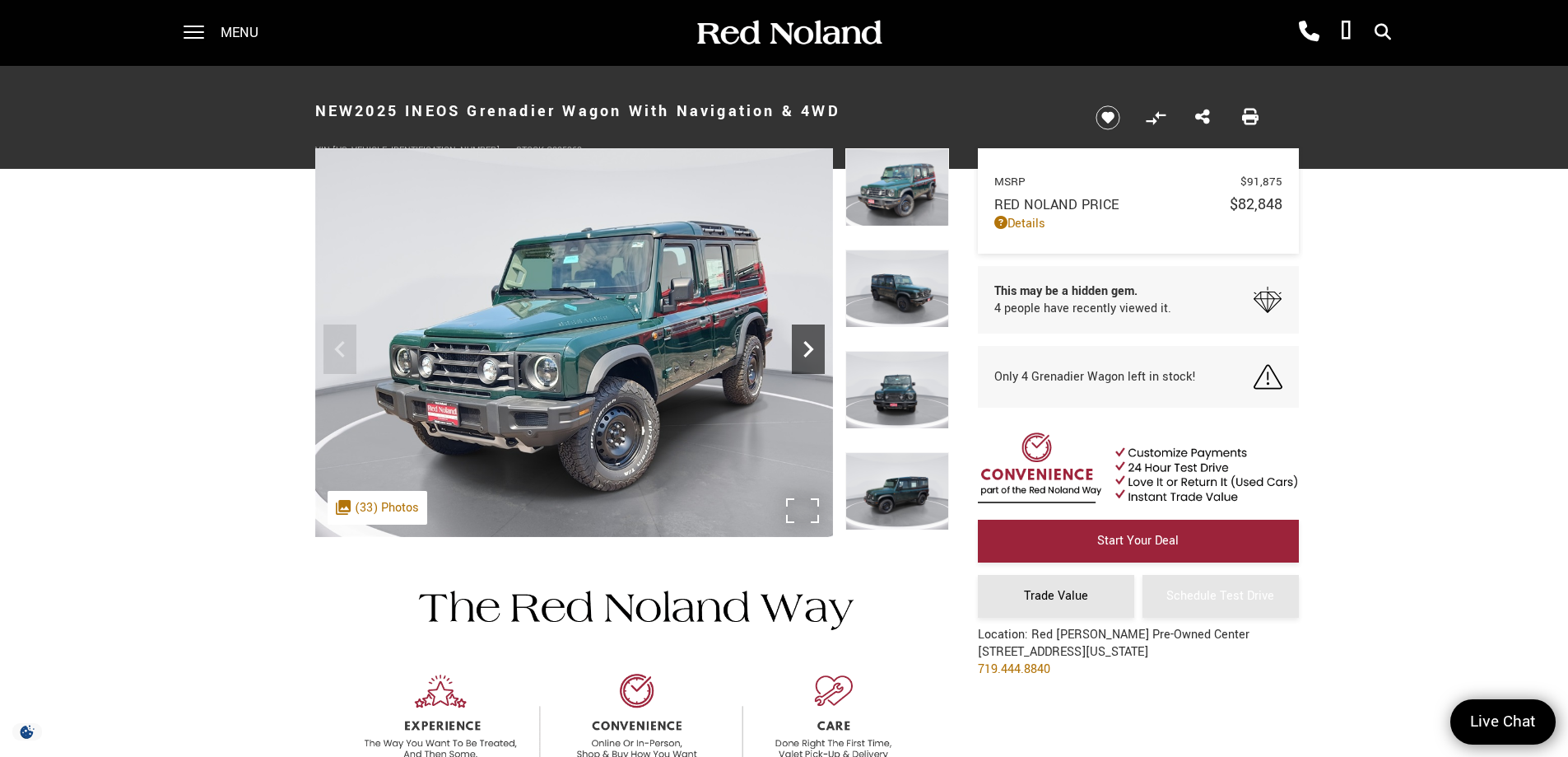
click at [809, 342] on icon "Next" at bounding box center [808, 350] width 33 height 33
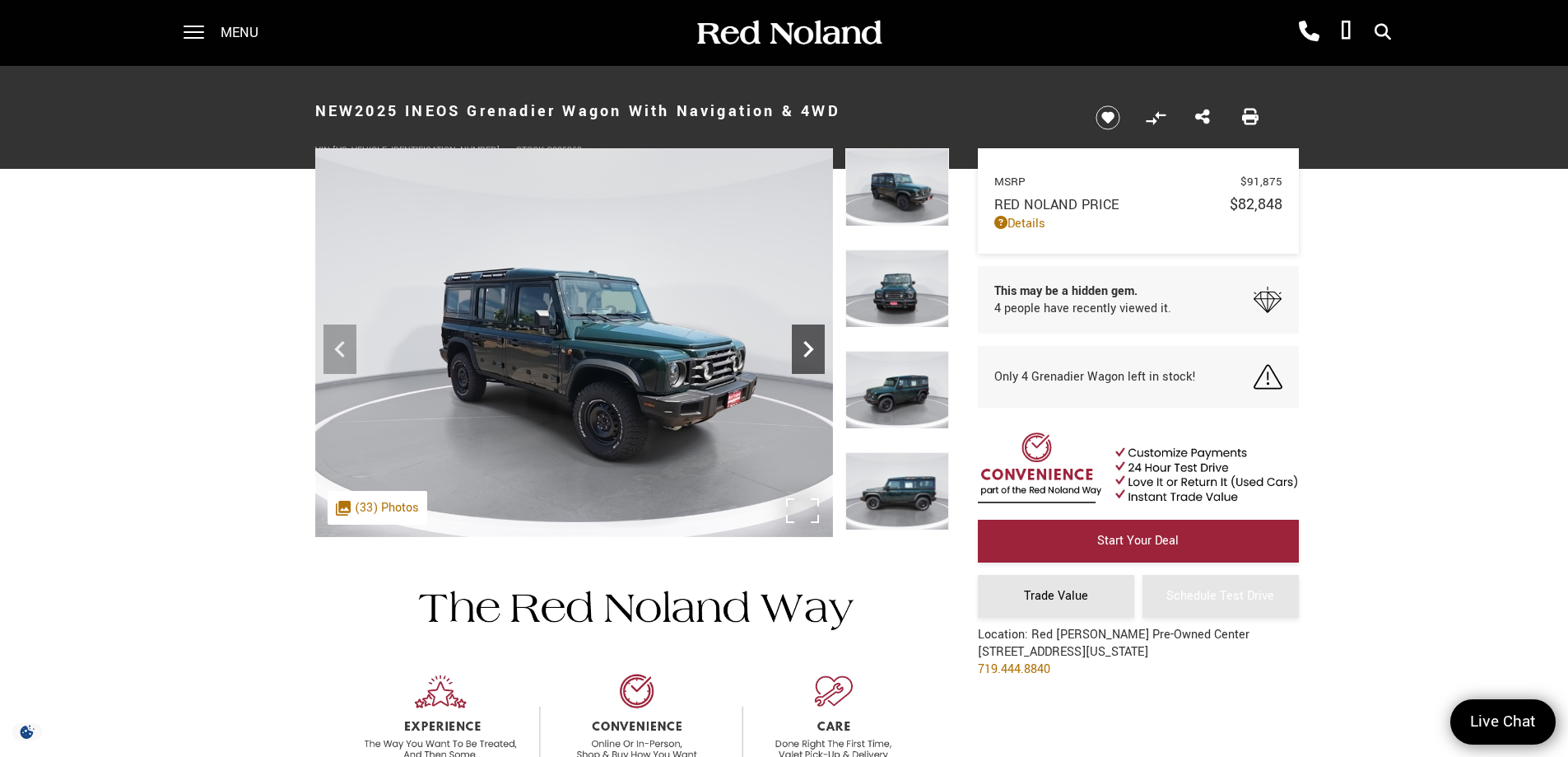
click at [804, 360] on icon "Next" at bounding box center [808, 350] width 33 height 33
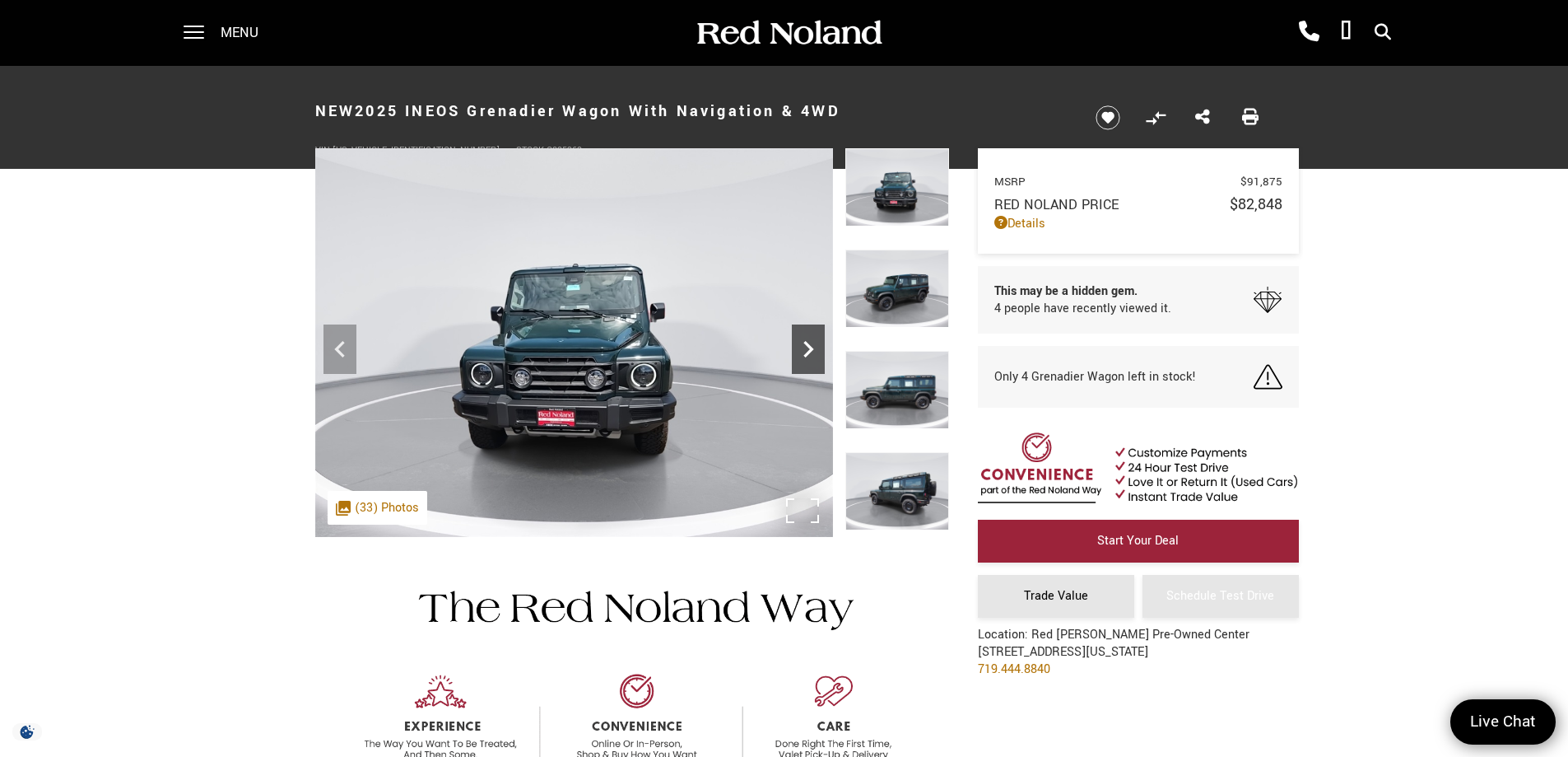
click at [804, 360] on icon "Next" at bounding box center [808, 350] width 33 height 33
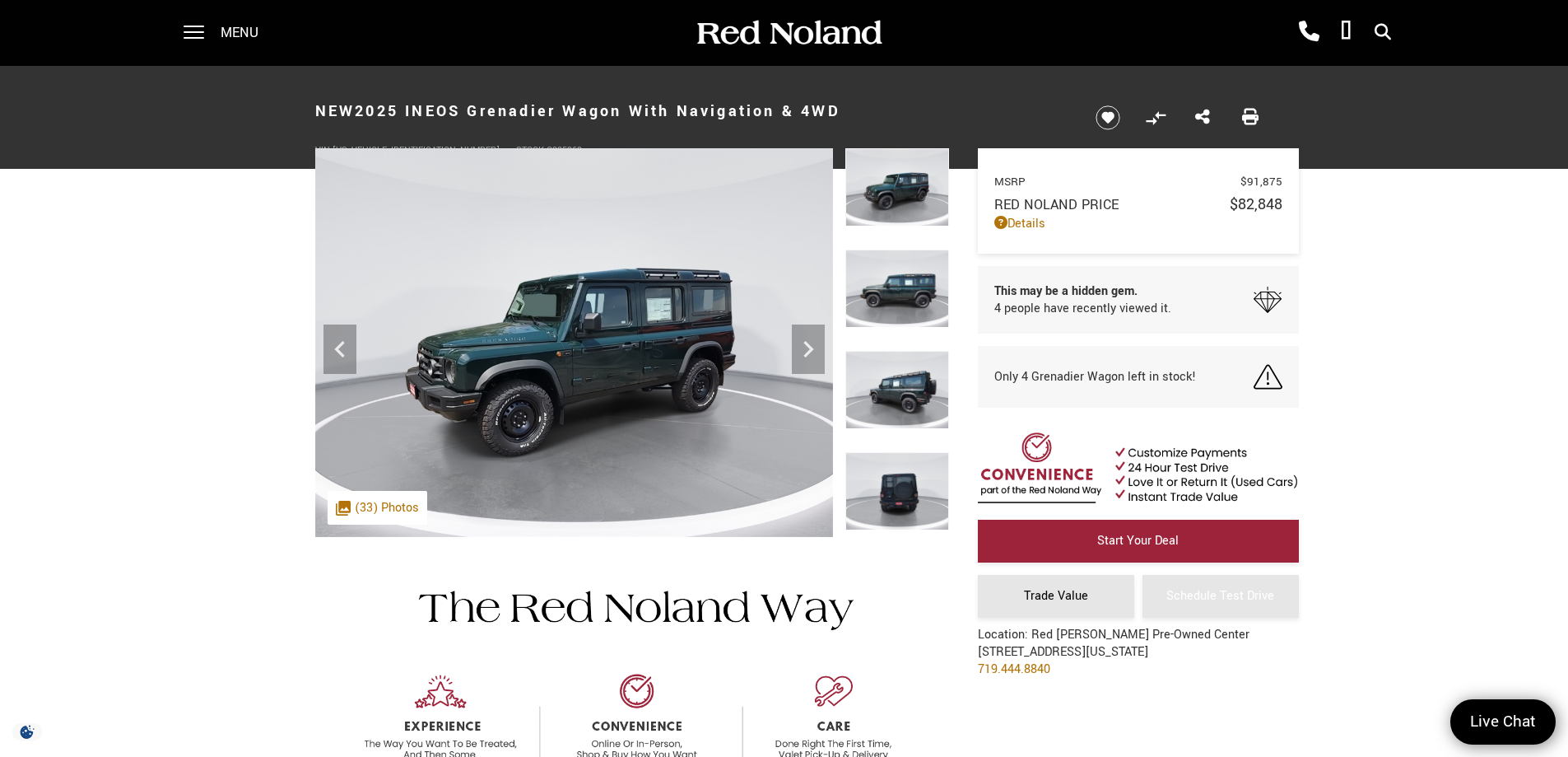
click at [198, 28] on span at bounding box center [193, 32] width 21 height 65
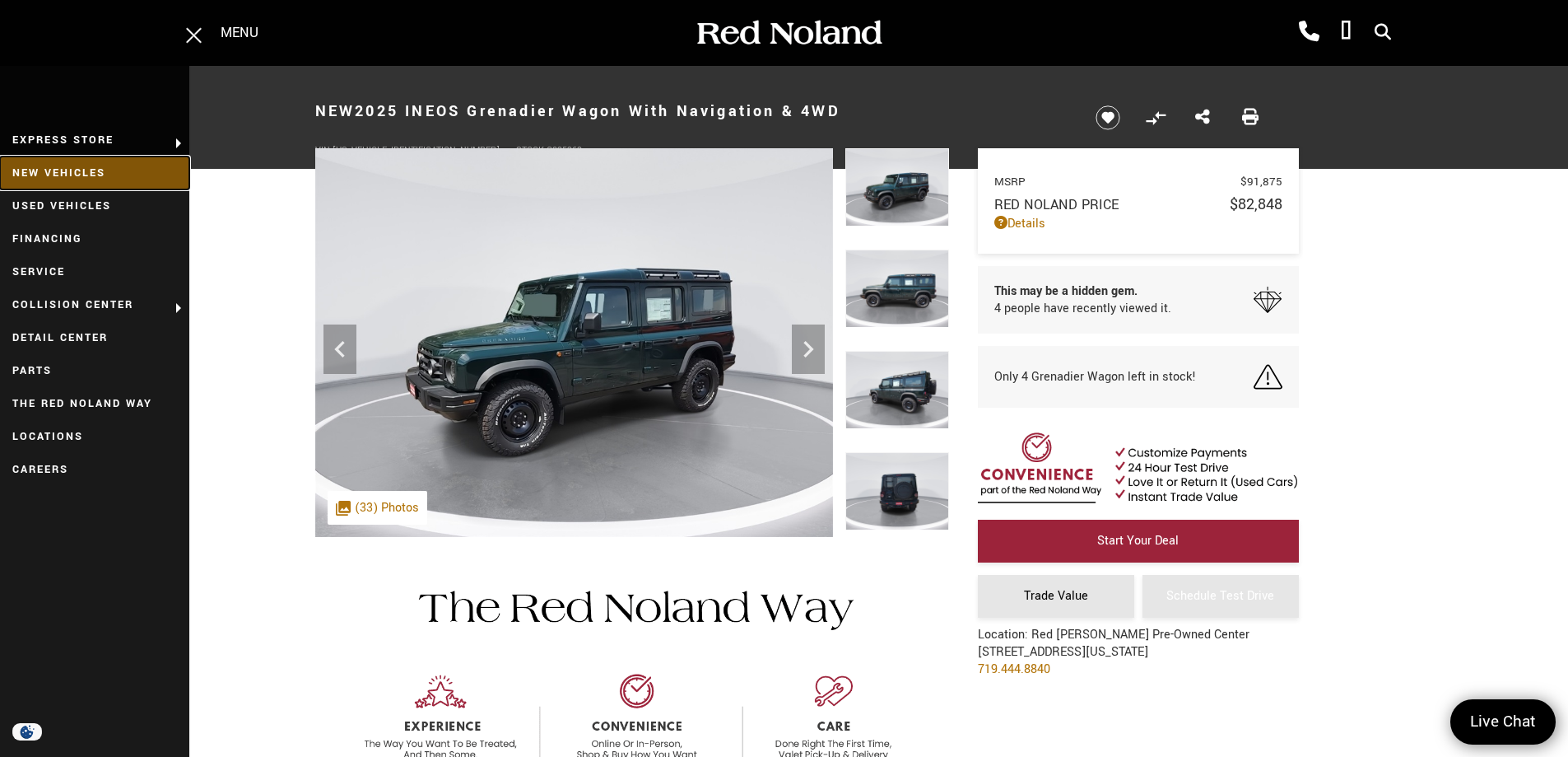
click at [98, 171] on link "New Vehicles" at bounding box center [95, 173] width 189 height 33
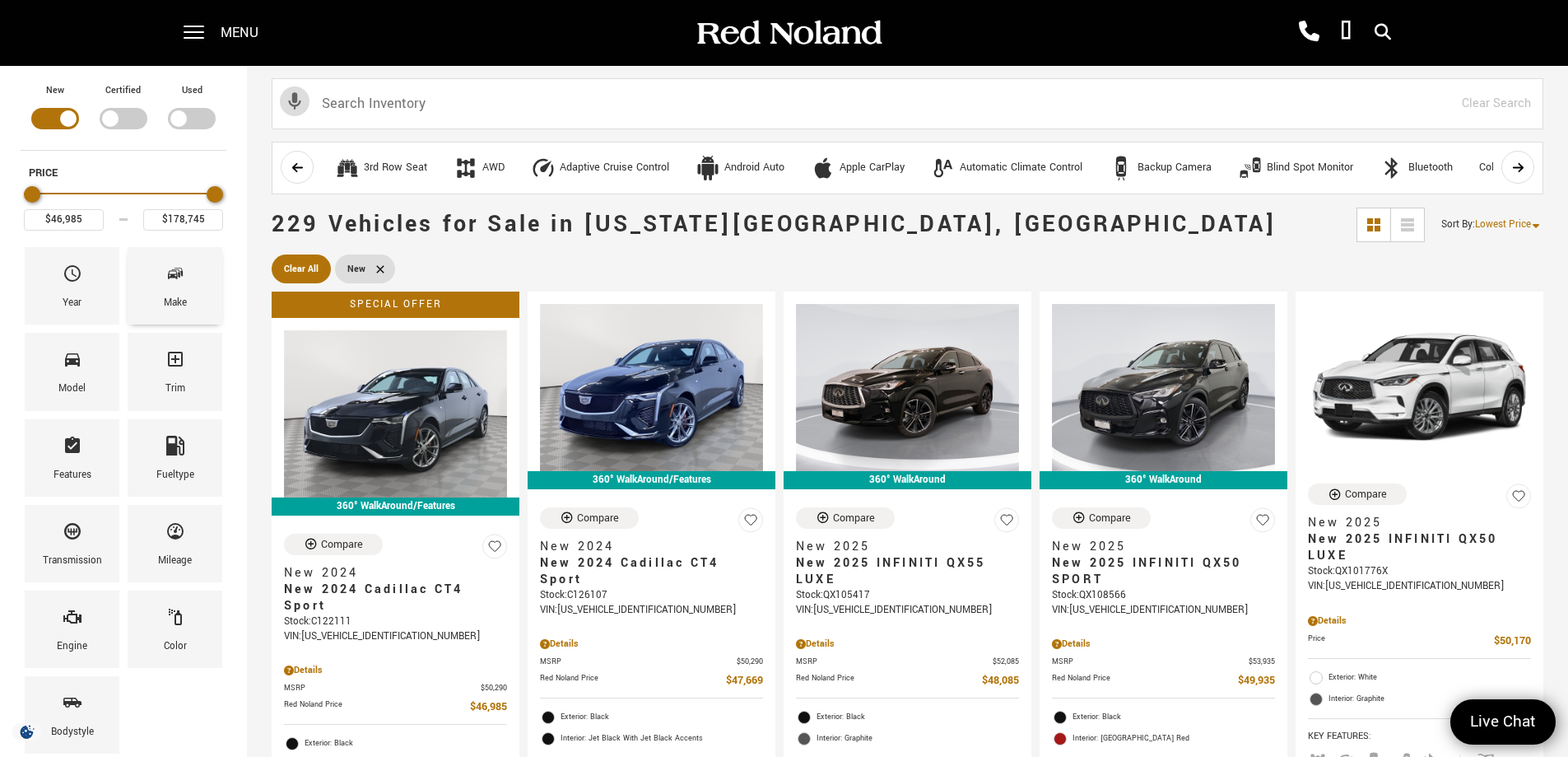
click at [179, 288] on span "Make" at bounding box center [176, 276] width 20 height 34
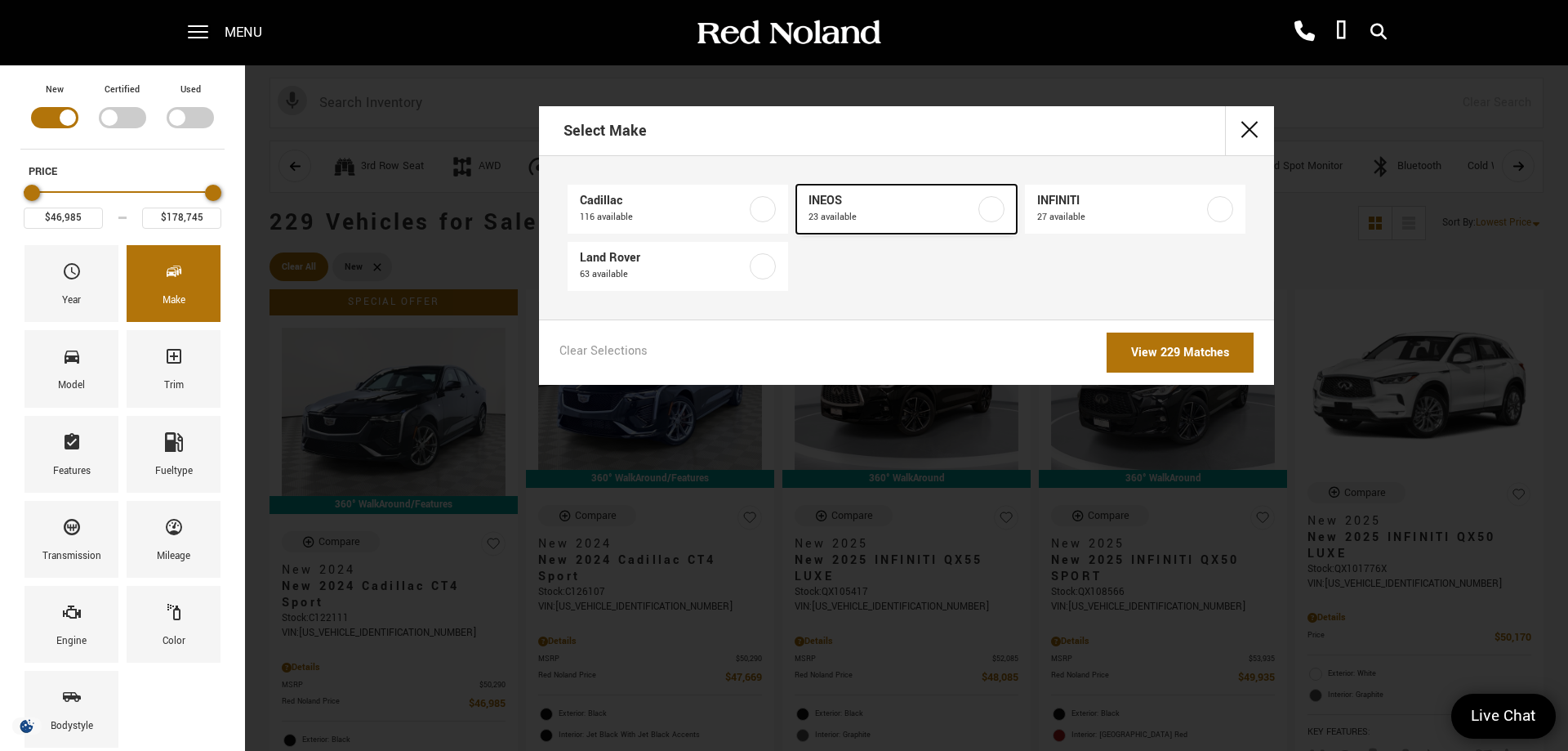
click at [915, 219] on span "23 available" at bounding box center [892, 217] width 167 height 16
type input "$78,663"
type input "$99,640"
checkbox input "true"
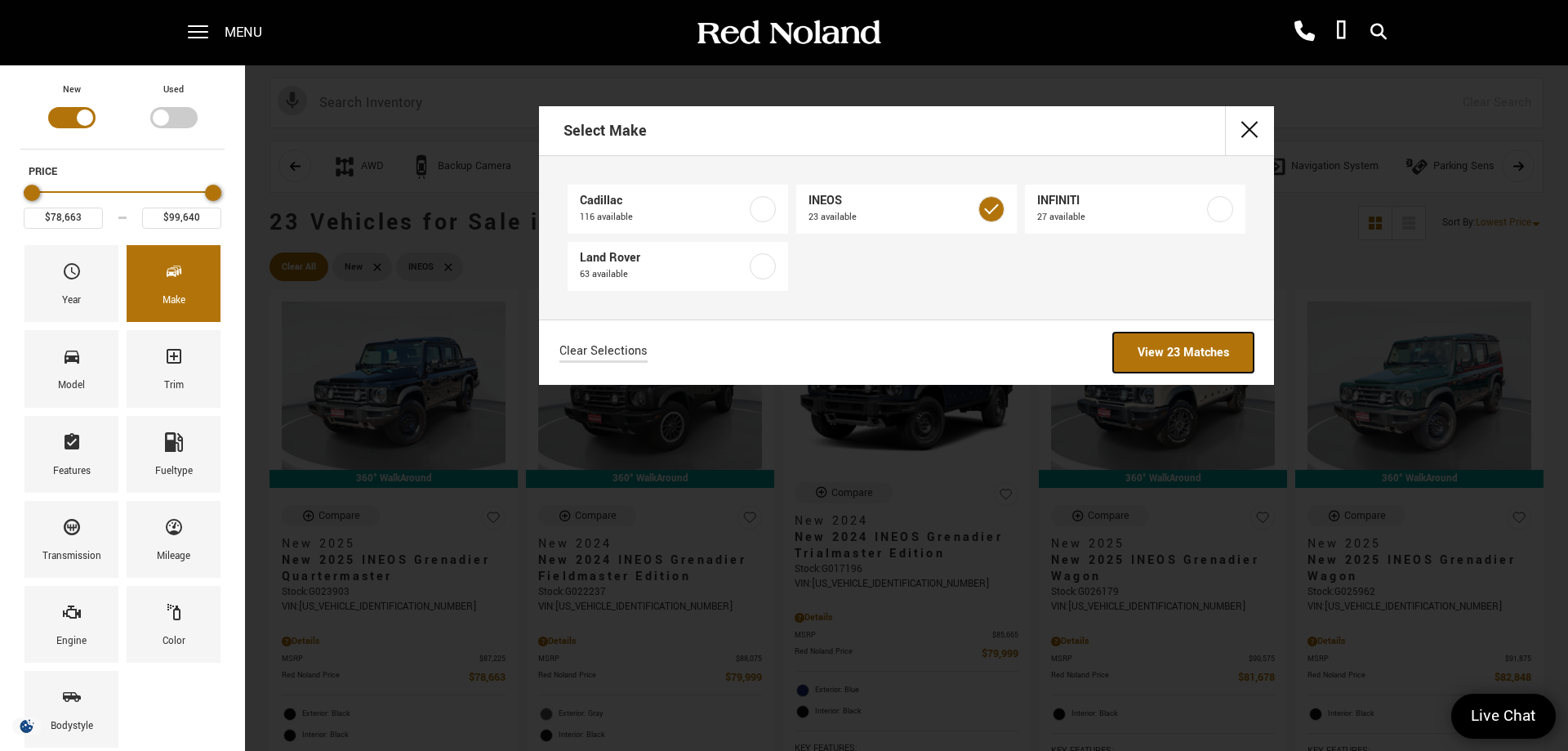
click at [1176, 338] on link "View 23 Matches" at bounding box center [1183, 352] width 140 height 40
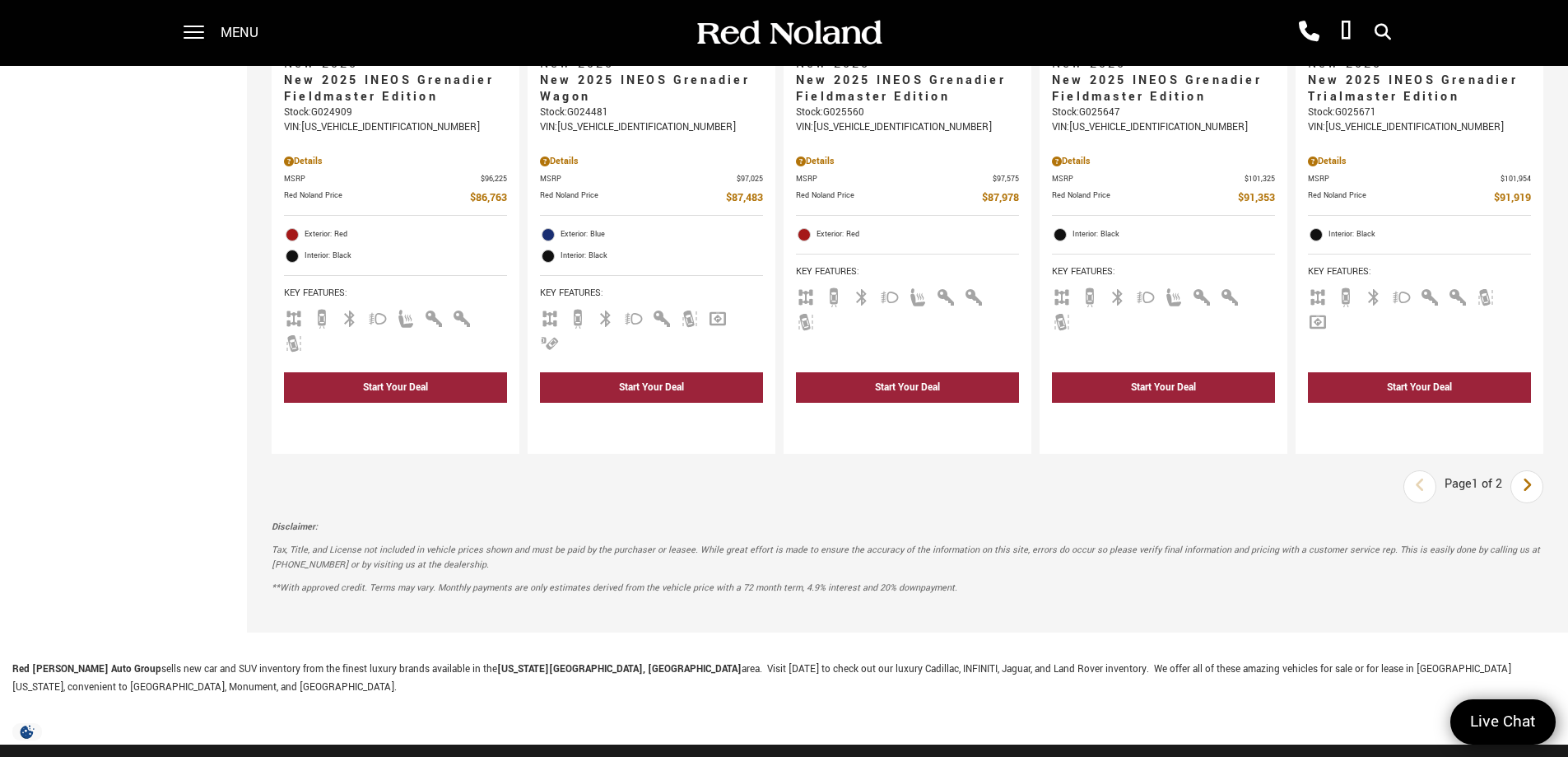
scroll to position [2471, 0]
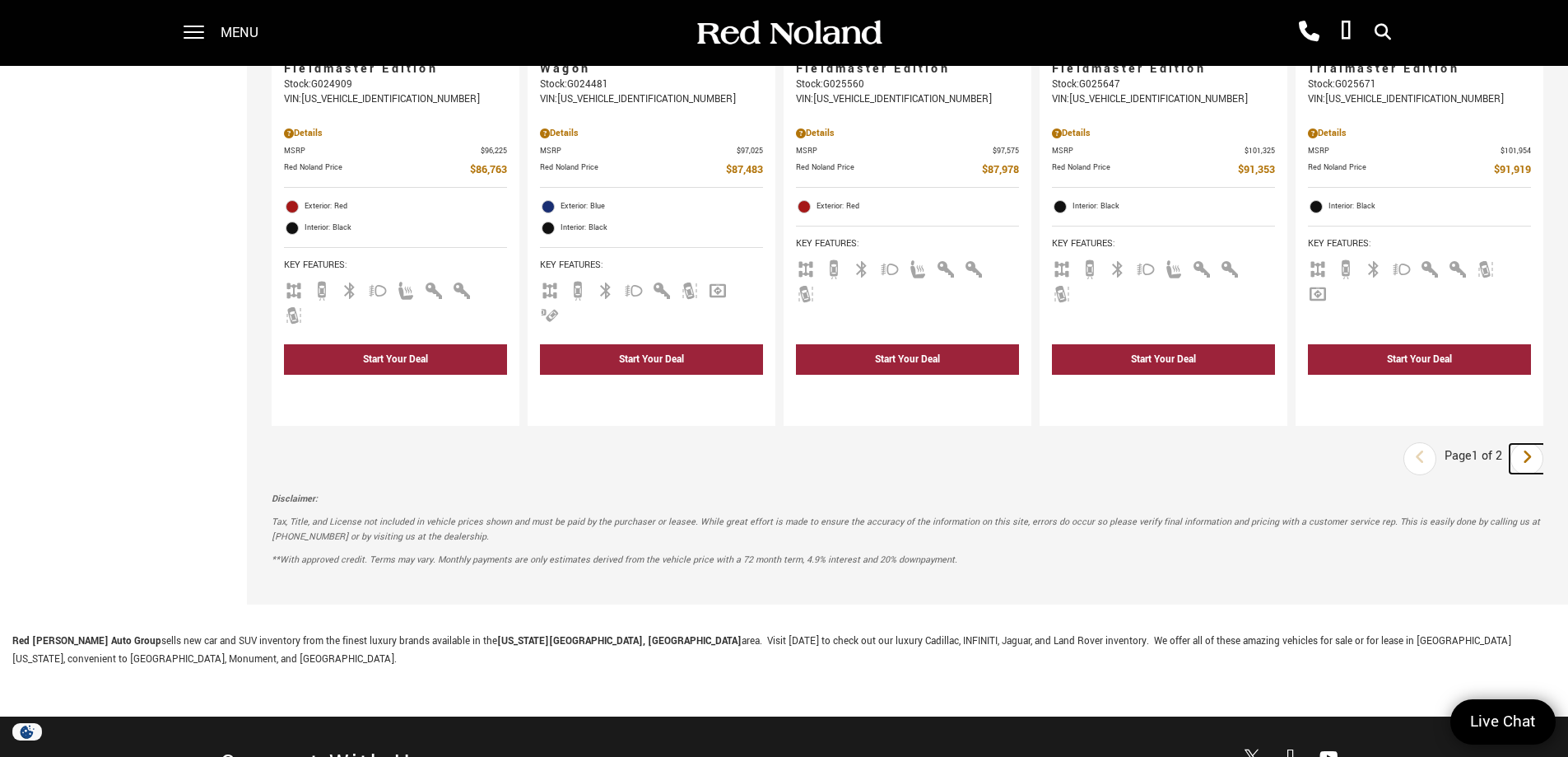
click at [1533, 444] on icon "next page" at bounding box center [1527, 457] width 11 height 26
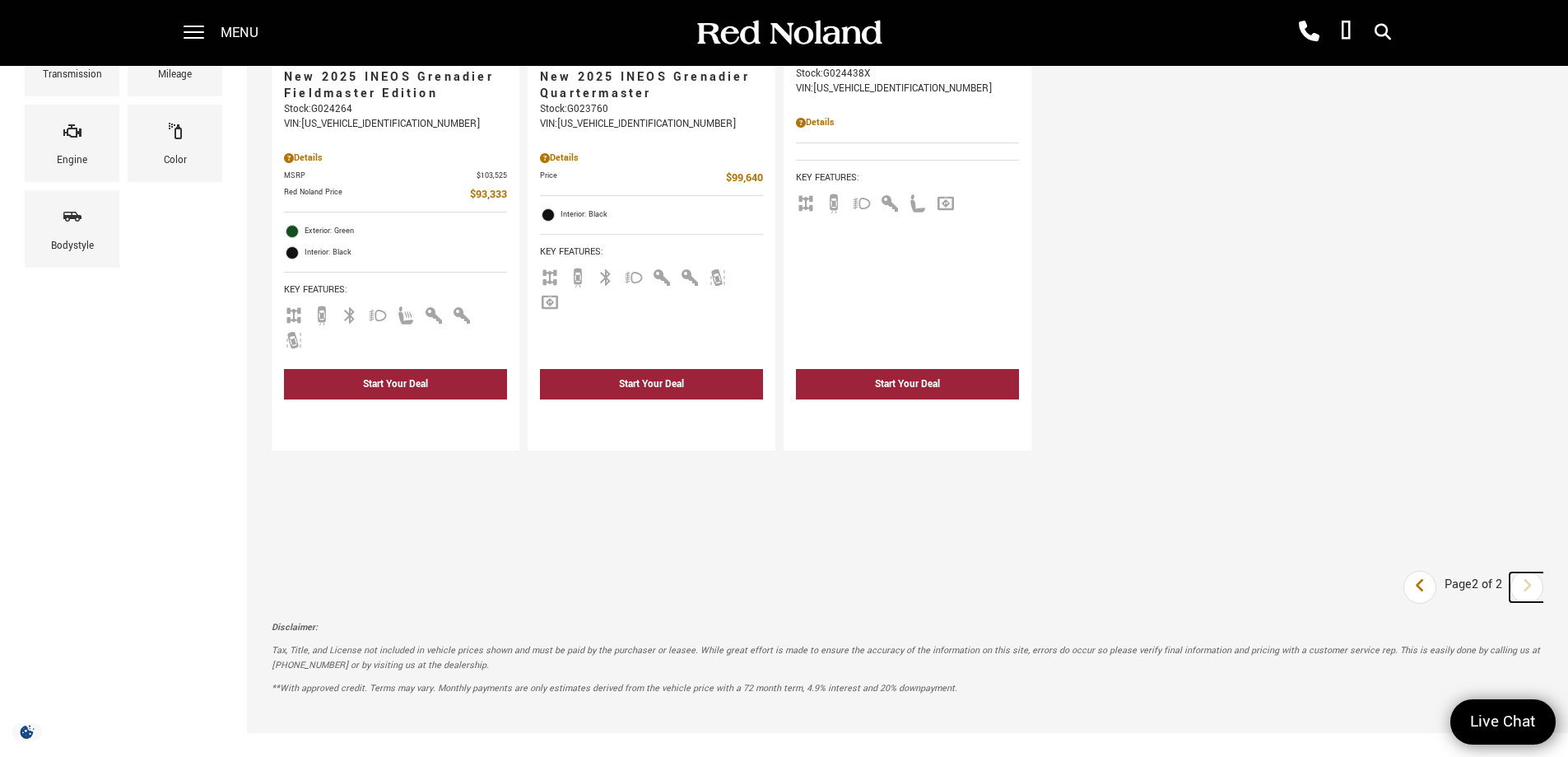
scroll to position [494, 0]
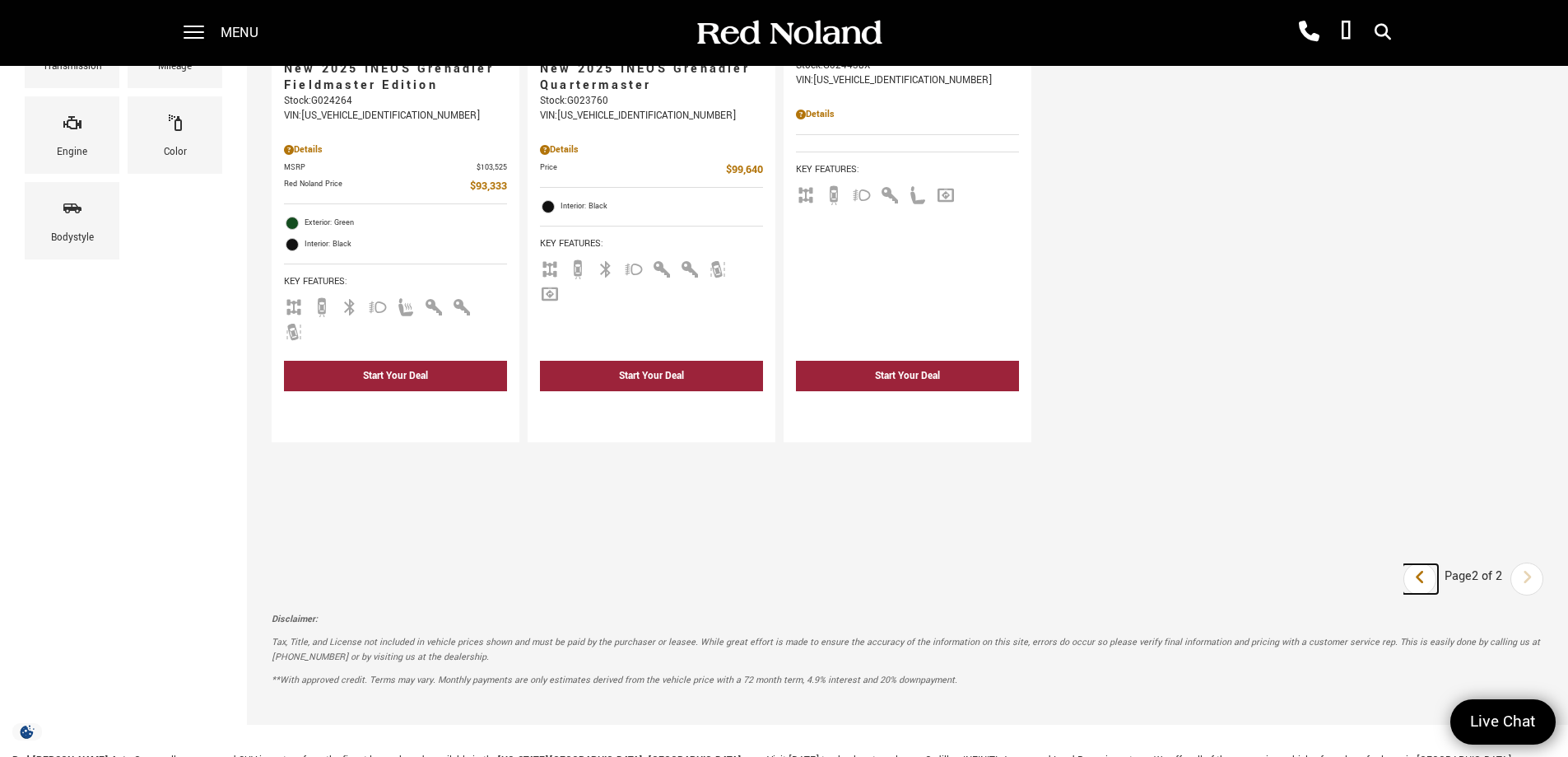
click at [1426, 574] on icon "previous page" at bounding box center [1421, 577] width 11 height 26
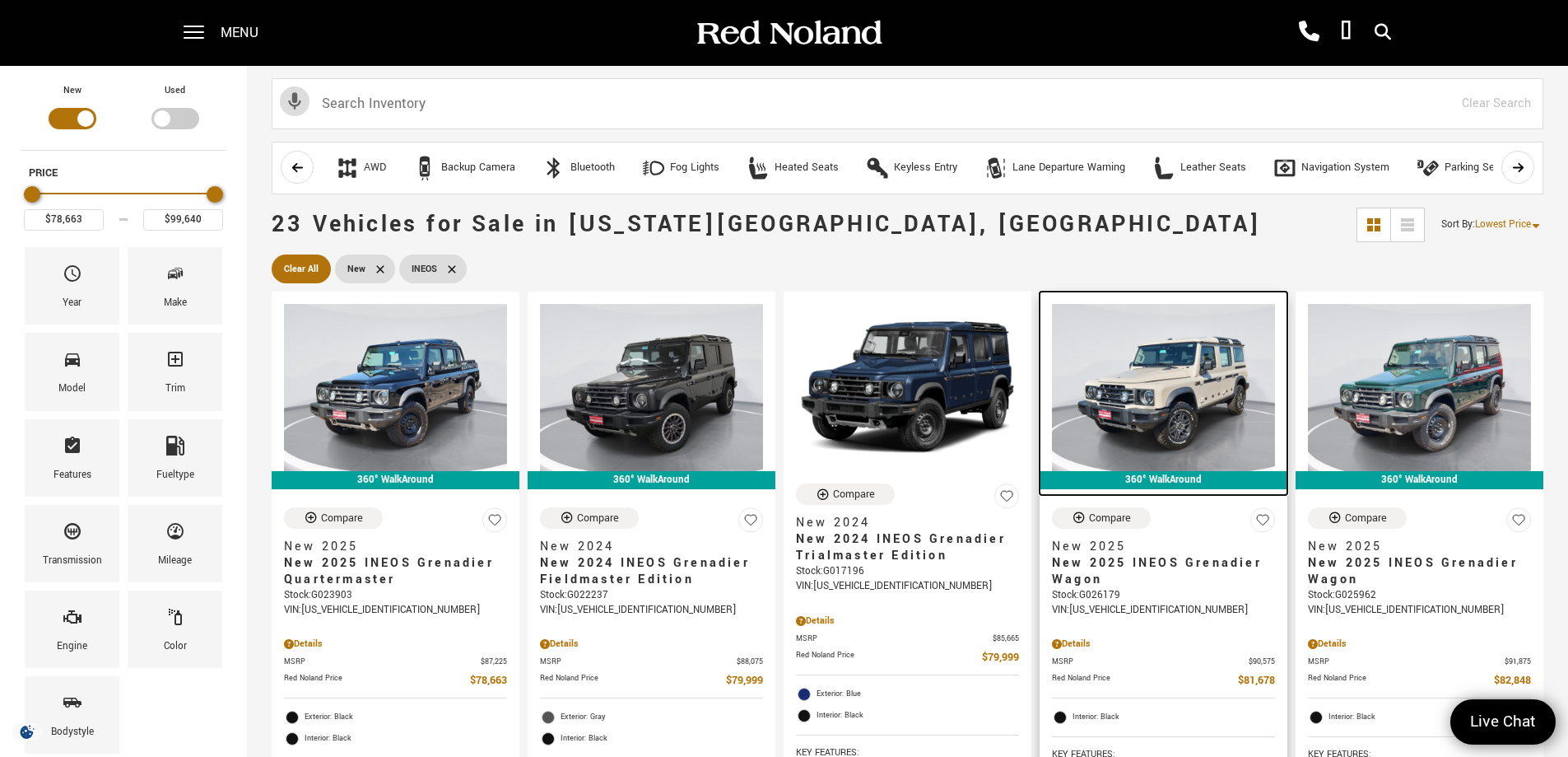
click at [1180, 404] on img at bounding box center [1164, 387] width 224 height 167
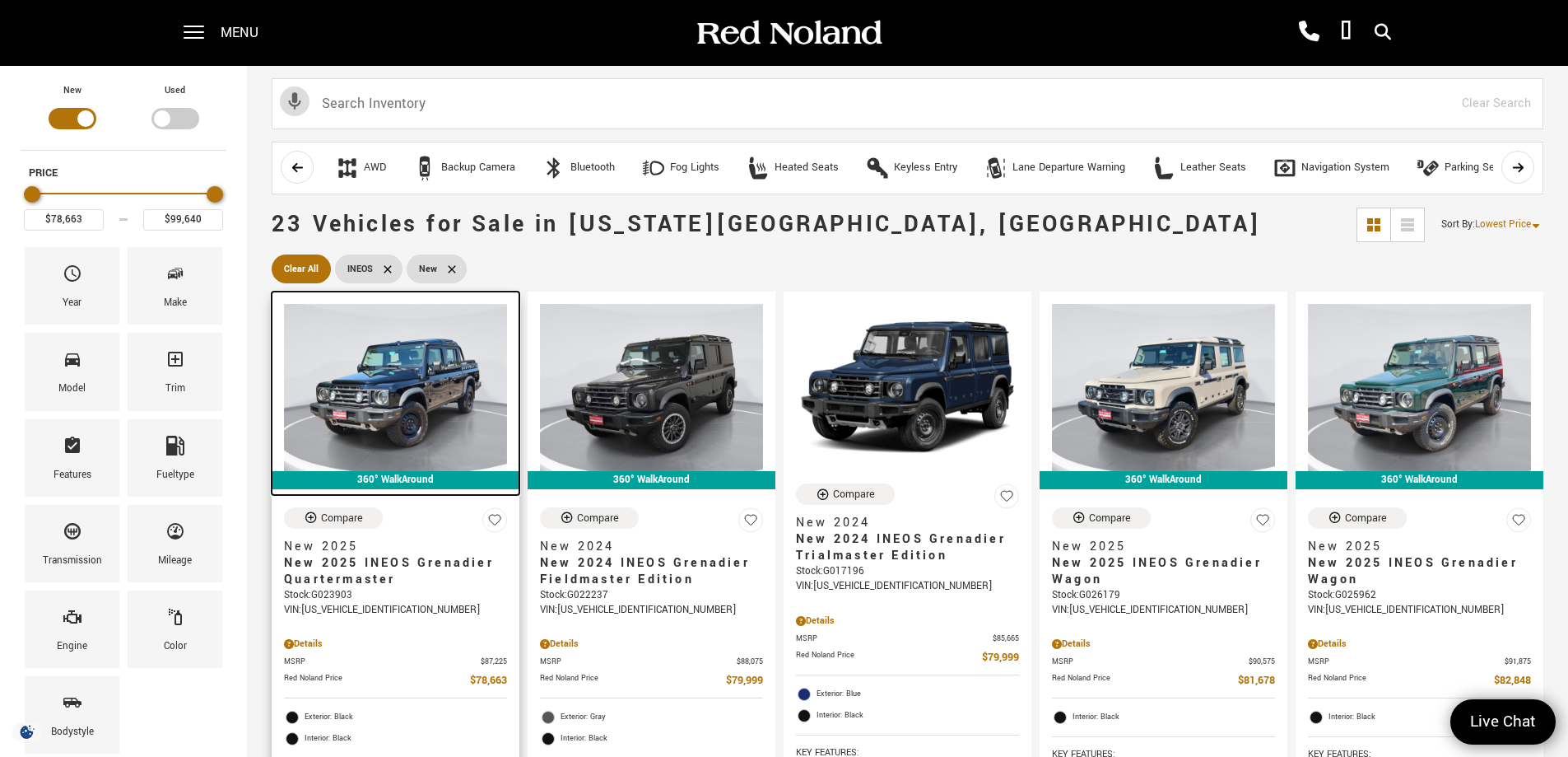
click at [392, 388] on img at bounding box center [395, 387] width 224 height 167
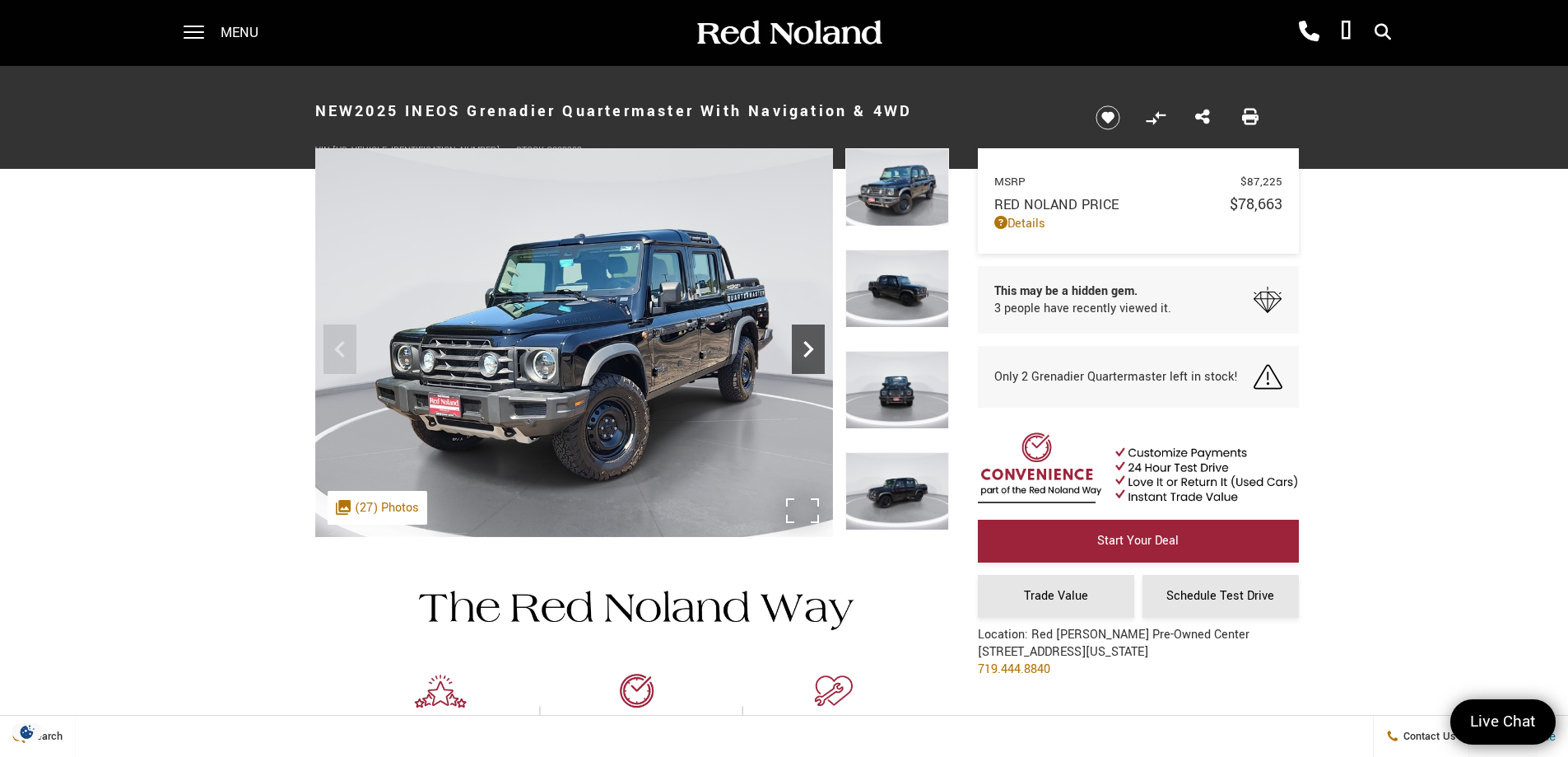
click at [813, 345] on icon "Next" at bounding box center [808, 350] width 33 height 33
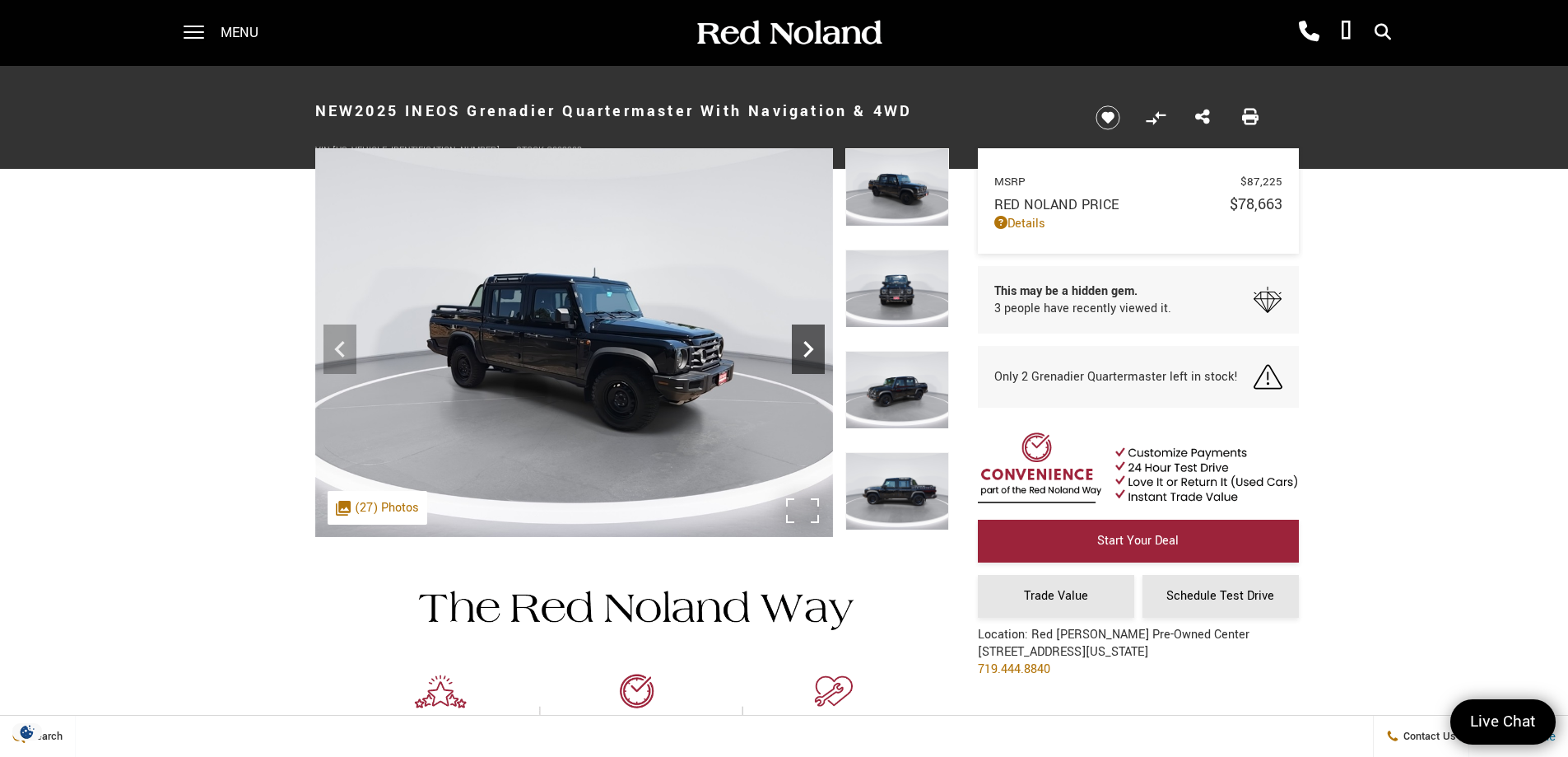
click at [802, 358] on icon "Next" at bounding box center [808, 350] width 33 height 33
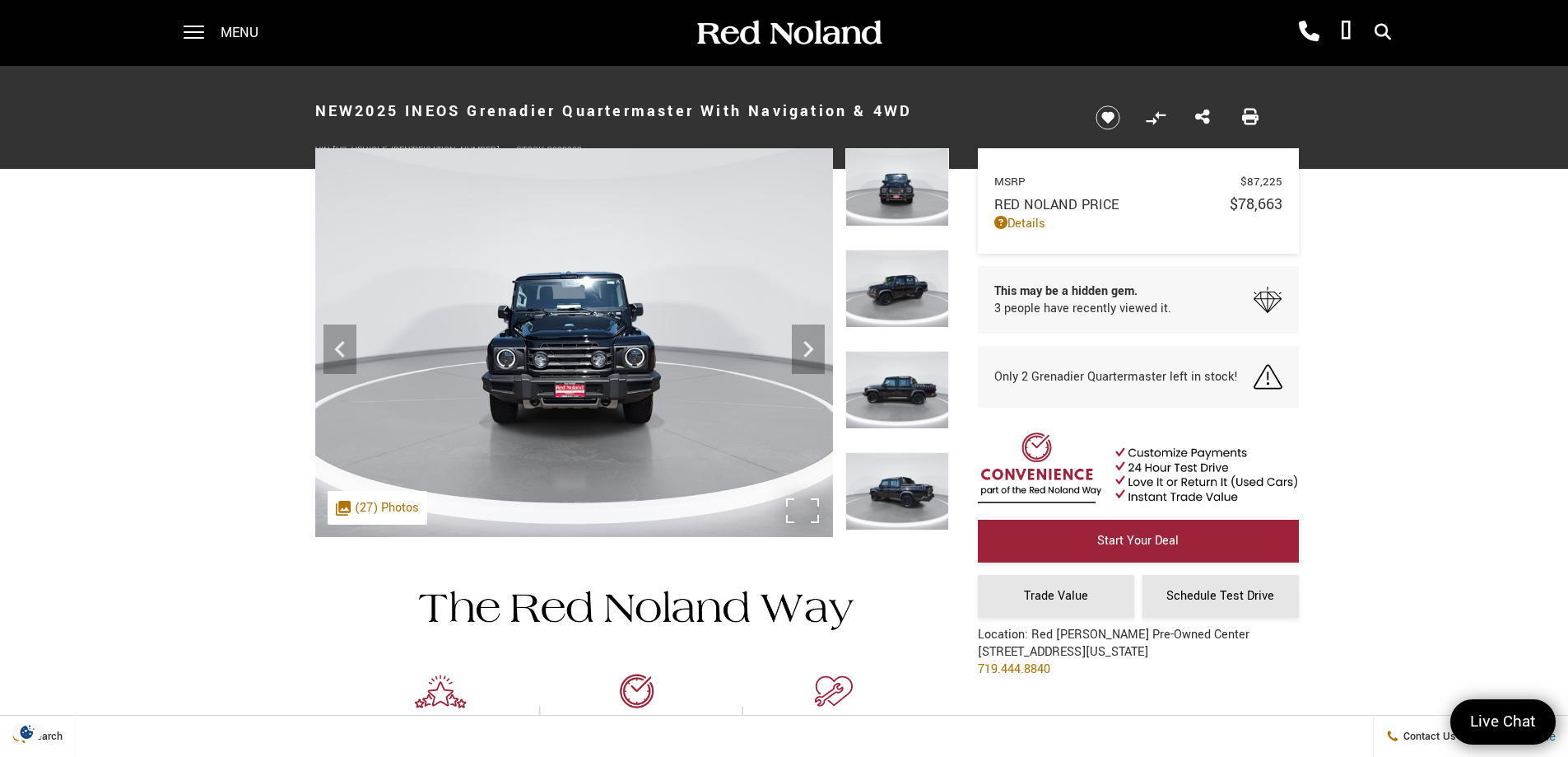
click at [366, 508] on div ".cls-1, .cls-3 { fill: #c50033; } .cls-1 { clip-rule: evenodd; } .cls-2 { clip-…" at bounding box center [378, 508] width 100 height 34
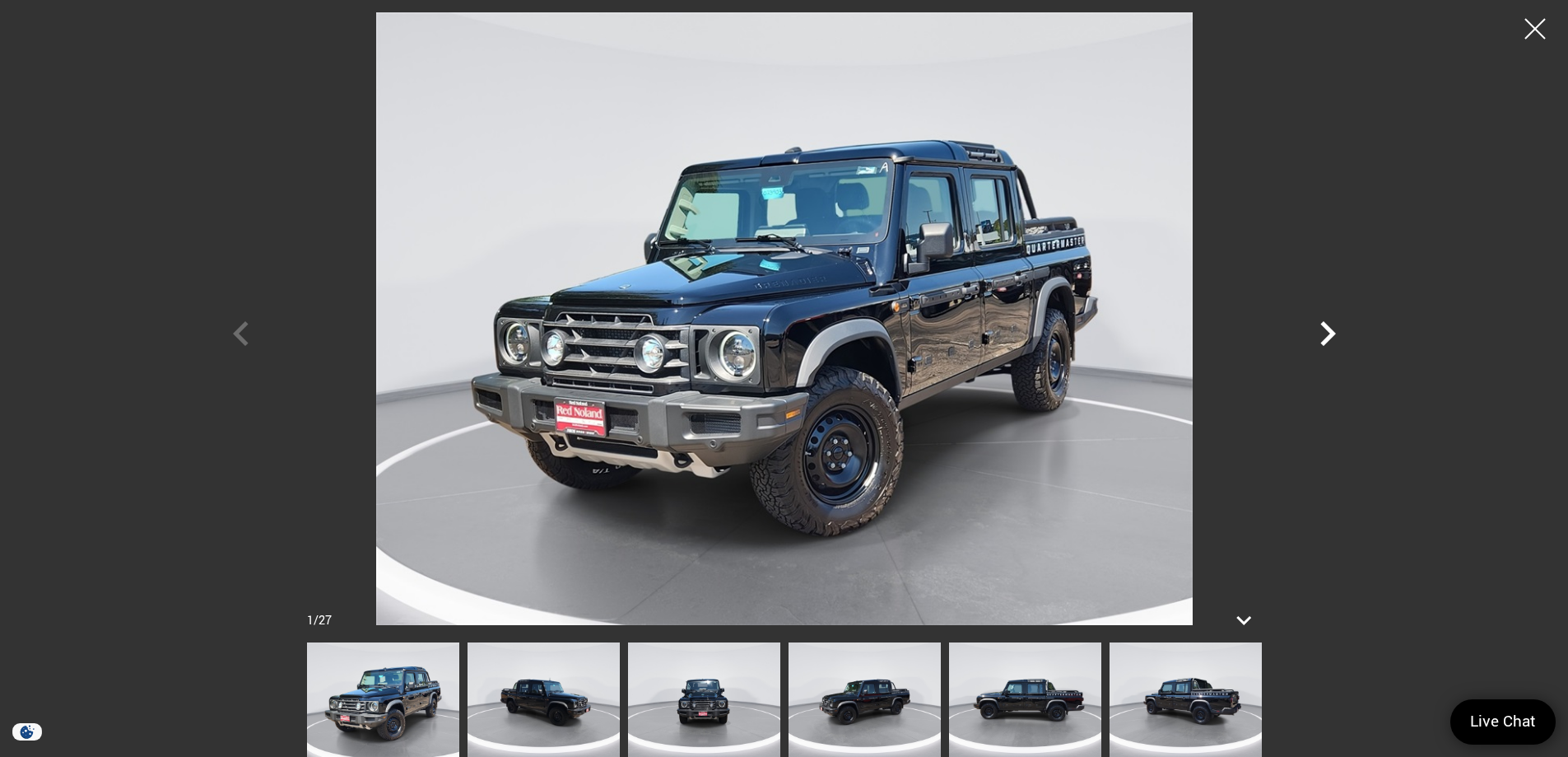
click at [1327, 328] on icon "Next" at bounding box center [1329, 333] width 16 height 24
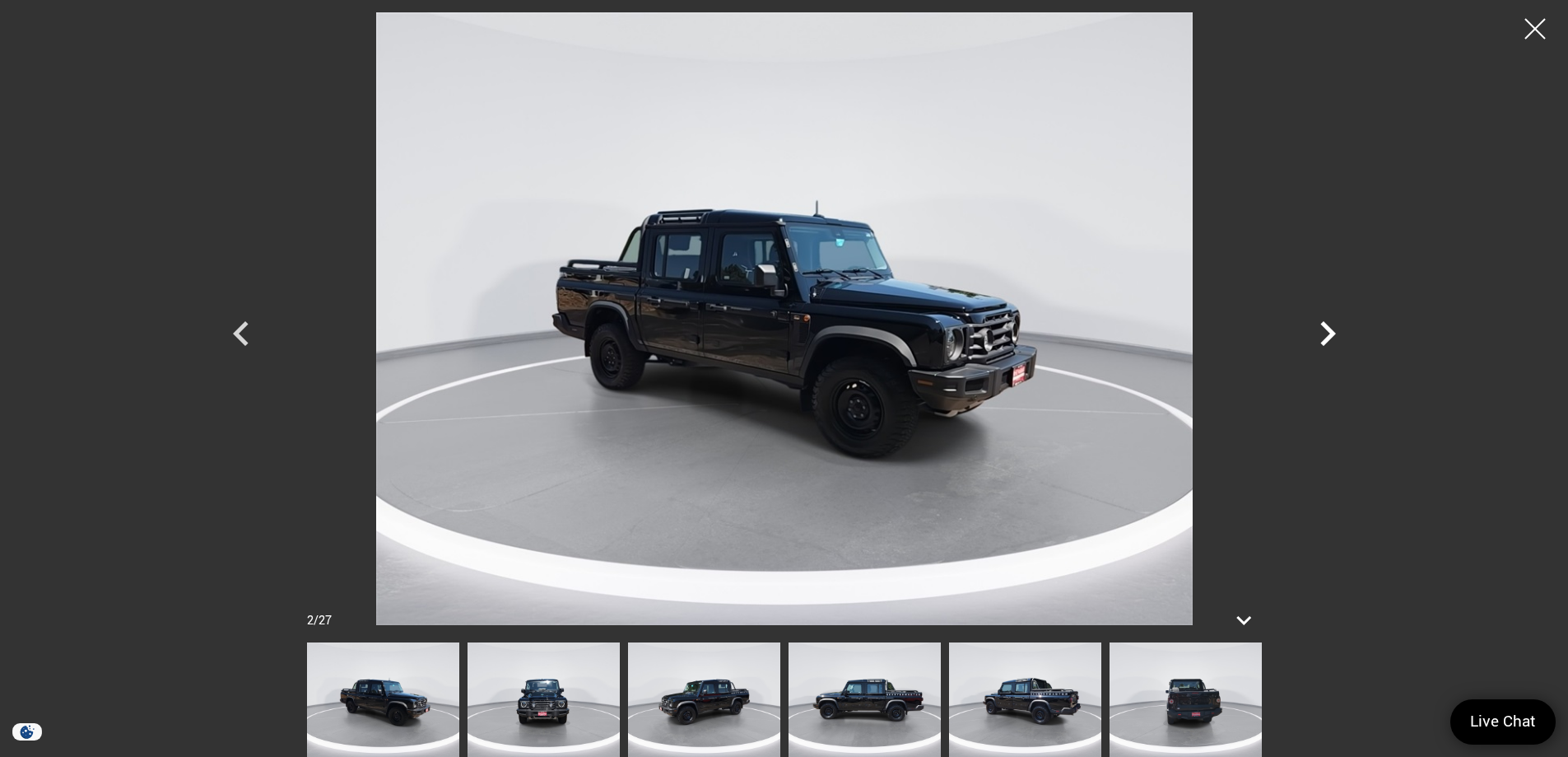
click at [1327, 328] on icon "Next" at bounding box center [1329, 333] width 16 height 24
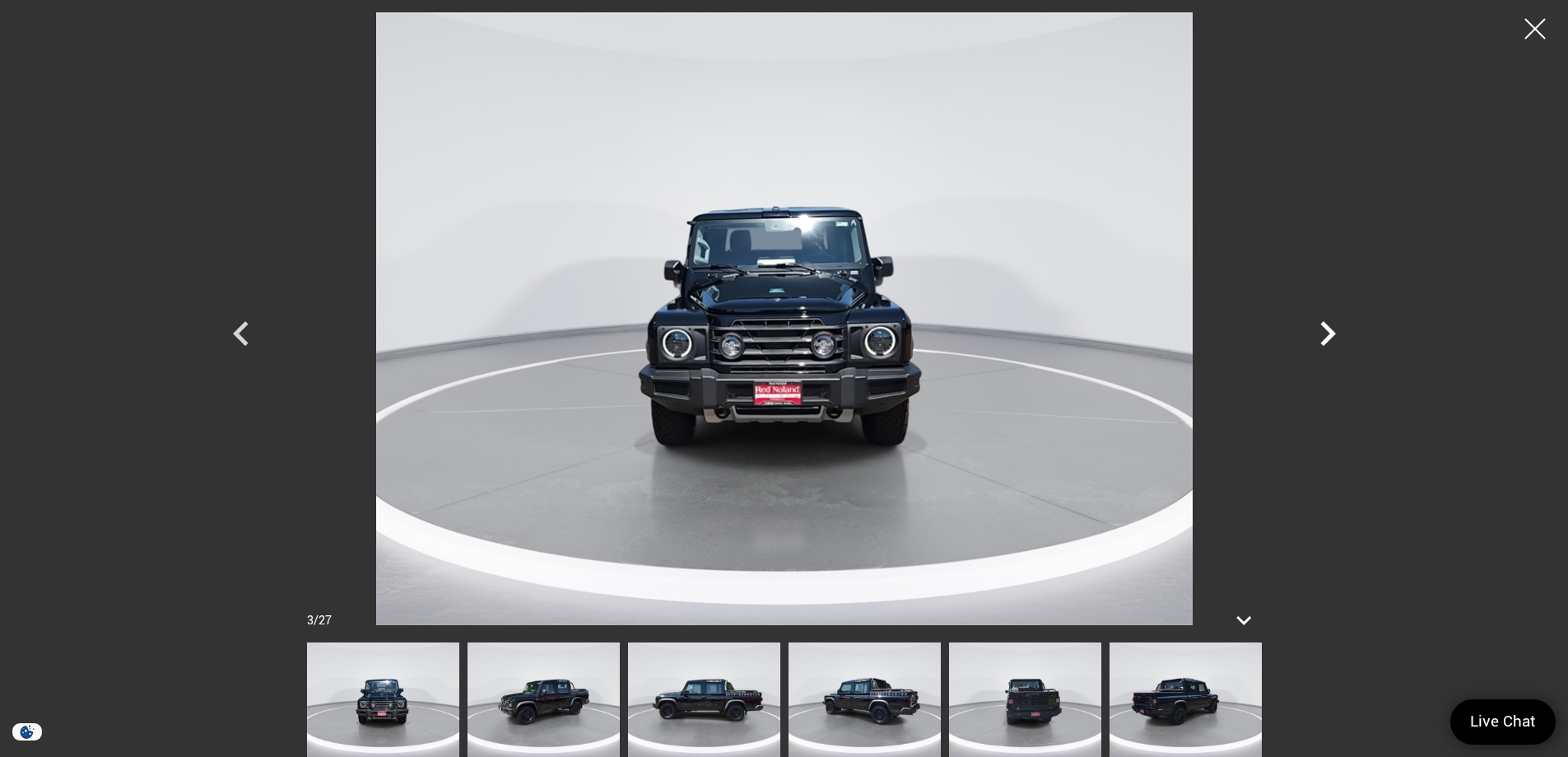
click at [1327, 328] on icon "Next" at bounding box center [1329, 333] width 16 height 24
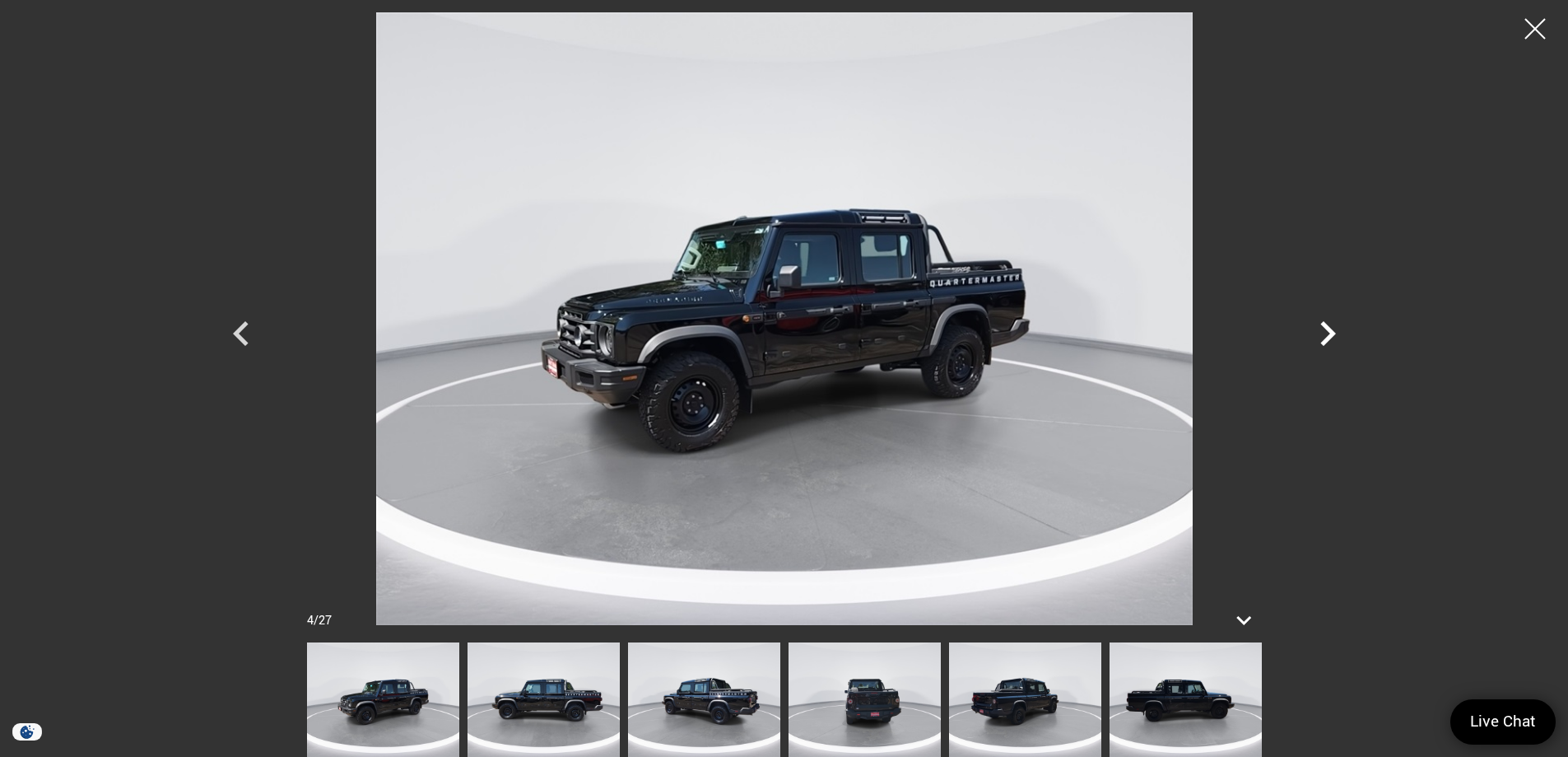
click at [1327, 328] on icon "Next" at bounding box center [1329, 333] width 16 height 24
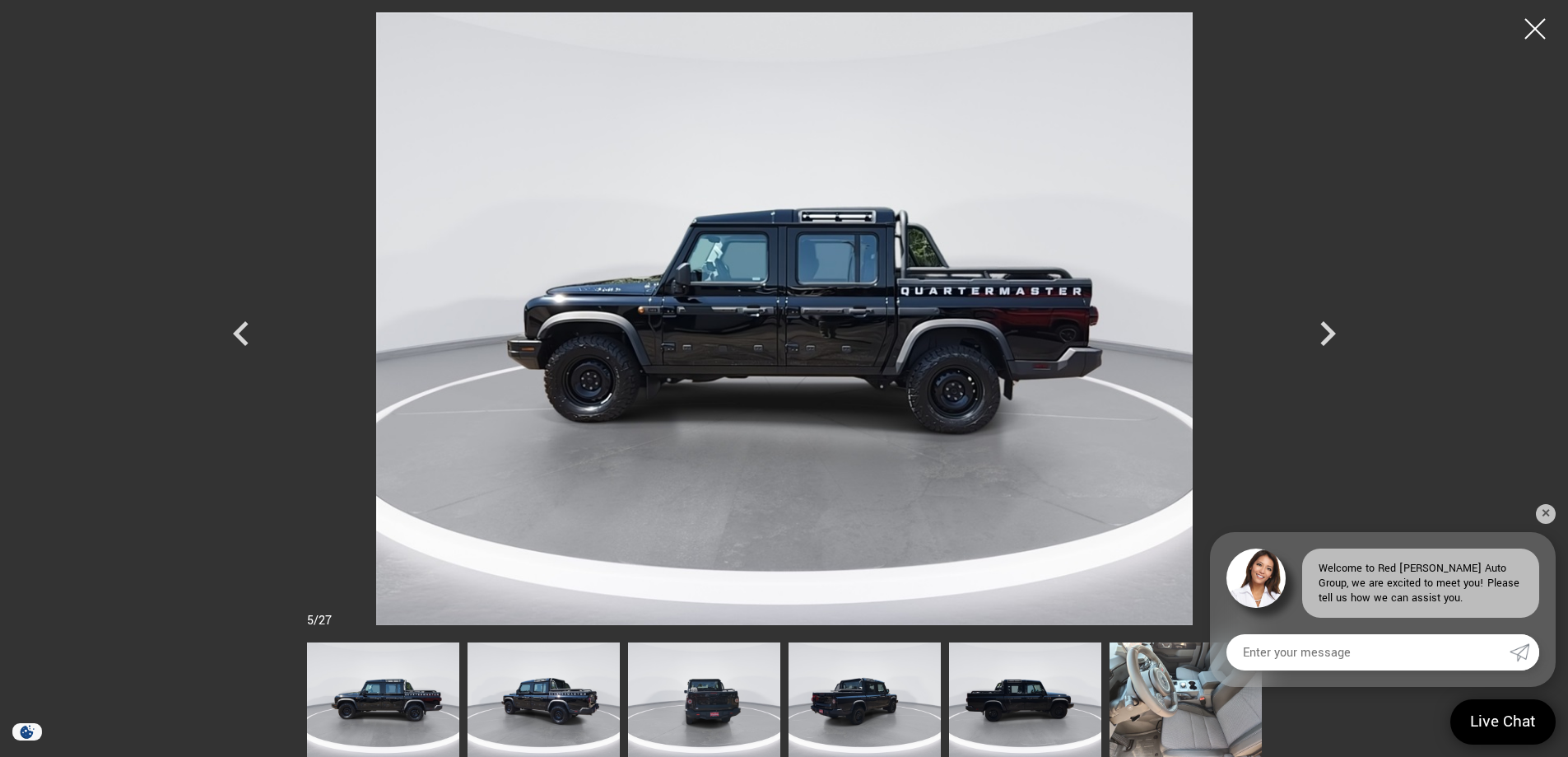
click at [1536, 23] on div at bounding box center [1536, 28] width 41 height 41
